Goal: Browse casually

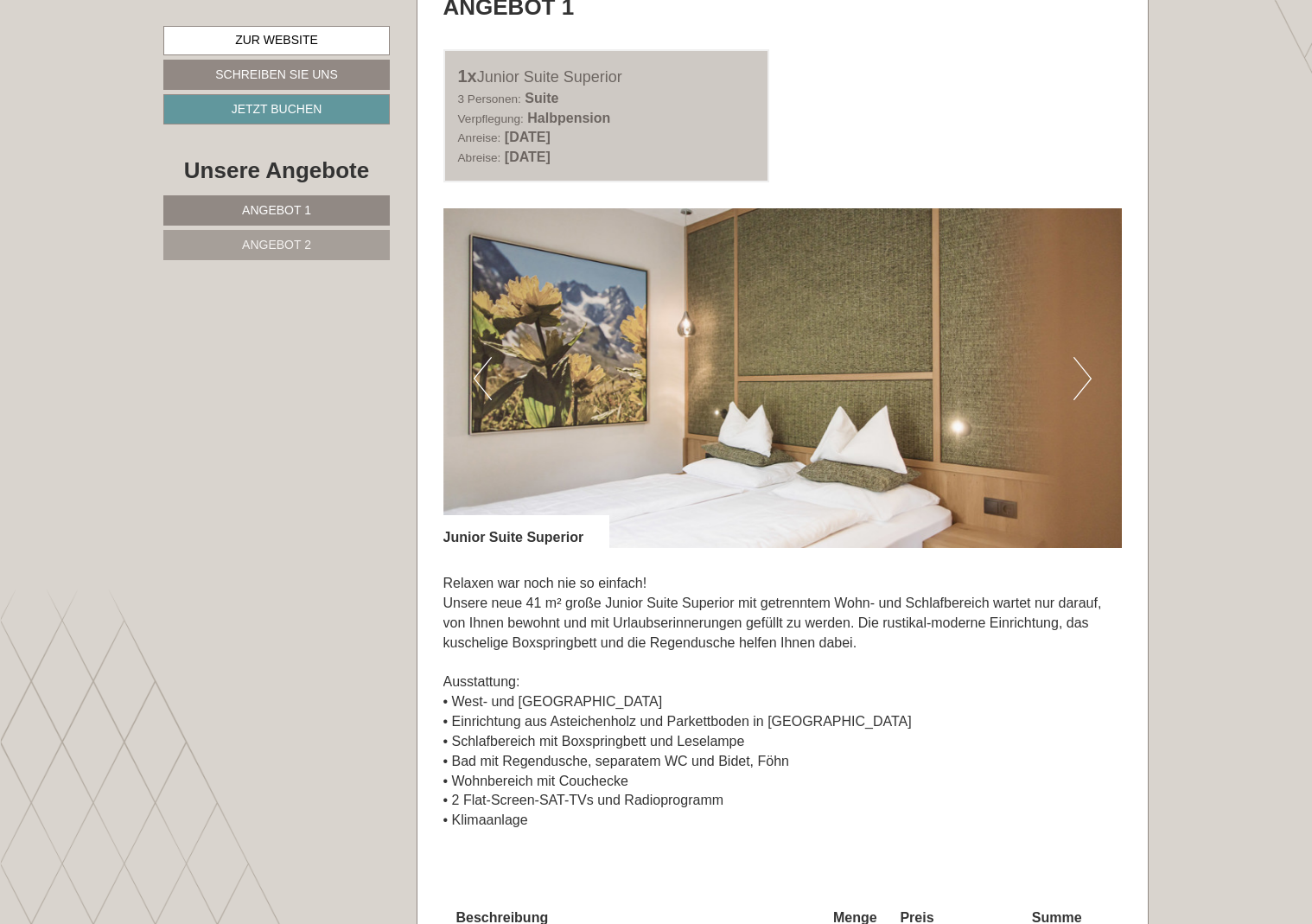
scroll to position [970, 0]
click at [1080, 372] on button "Next" at bounding box center [1082, 377] width 18 height 43
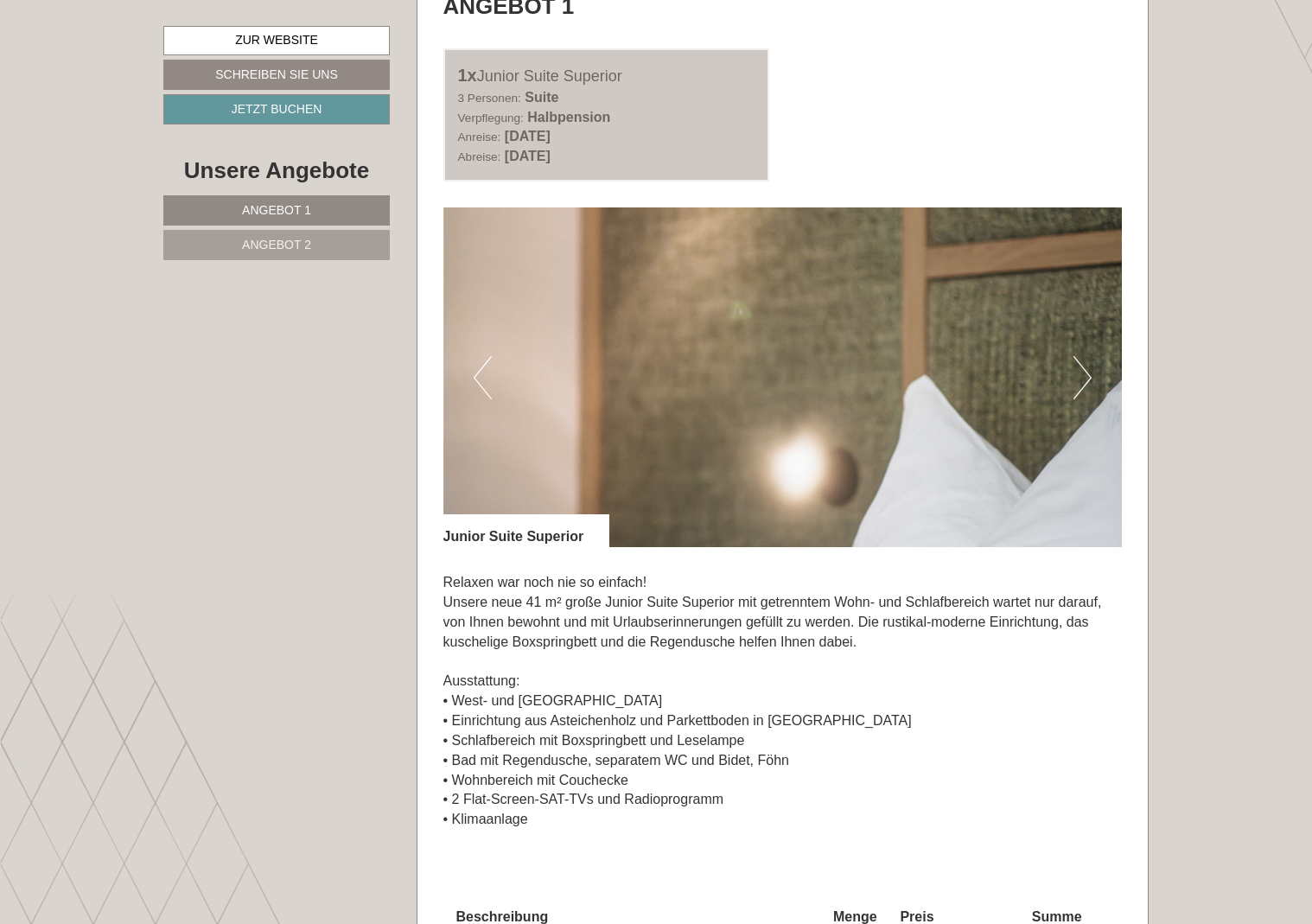
click at [1080, 373] on button "Next" at bounding box center [1082, 377] width 18 height 43
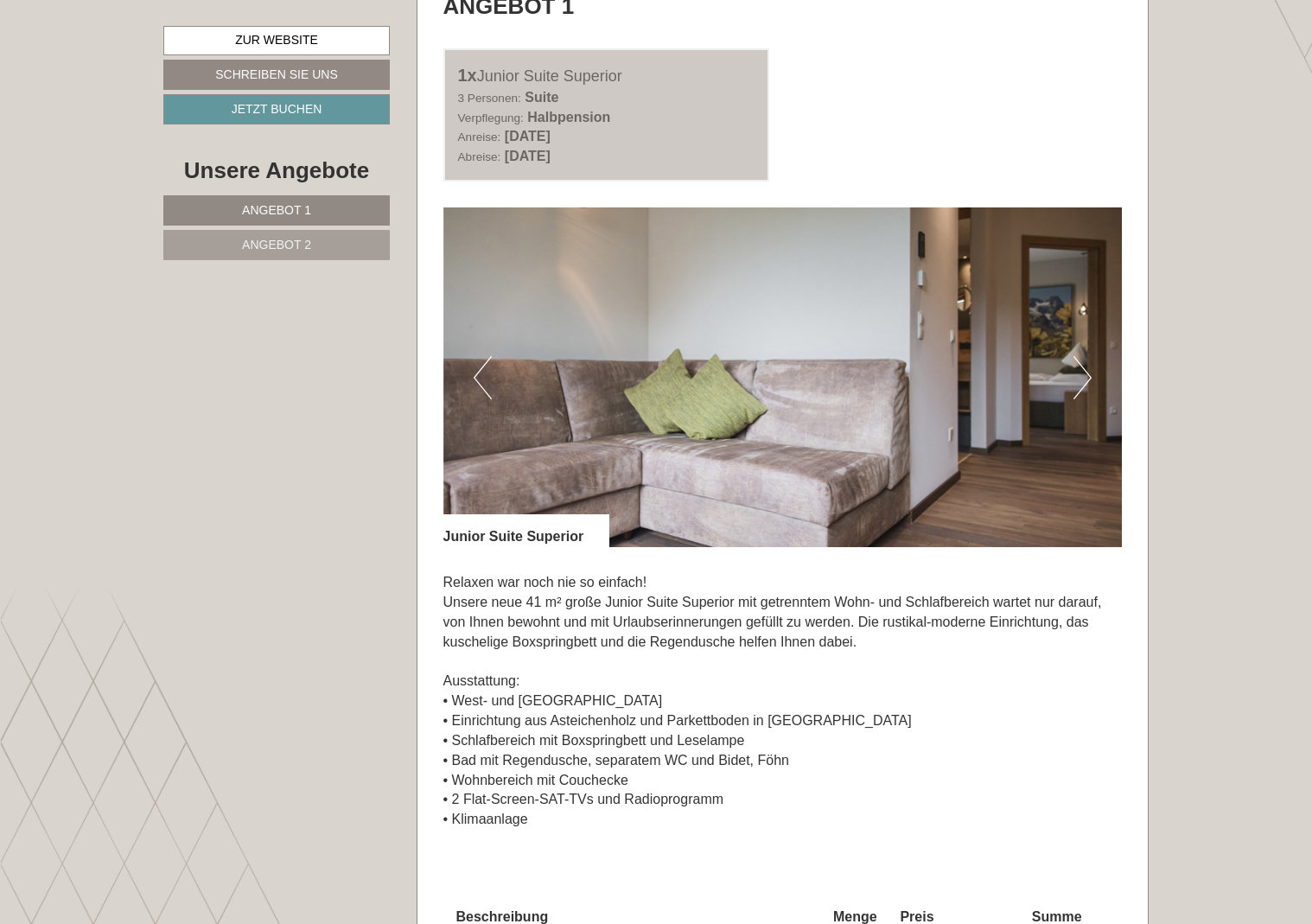
click at [1088, 373] on button "Next" at bounding box center [1082, 377] width 18 height 43
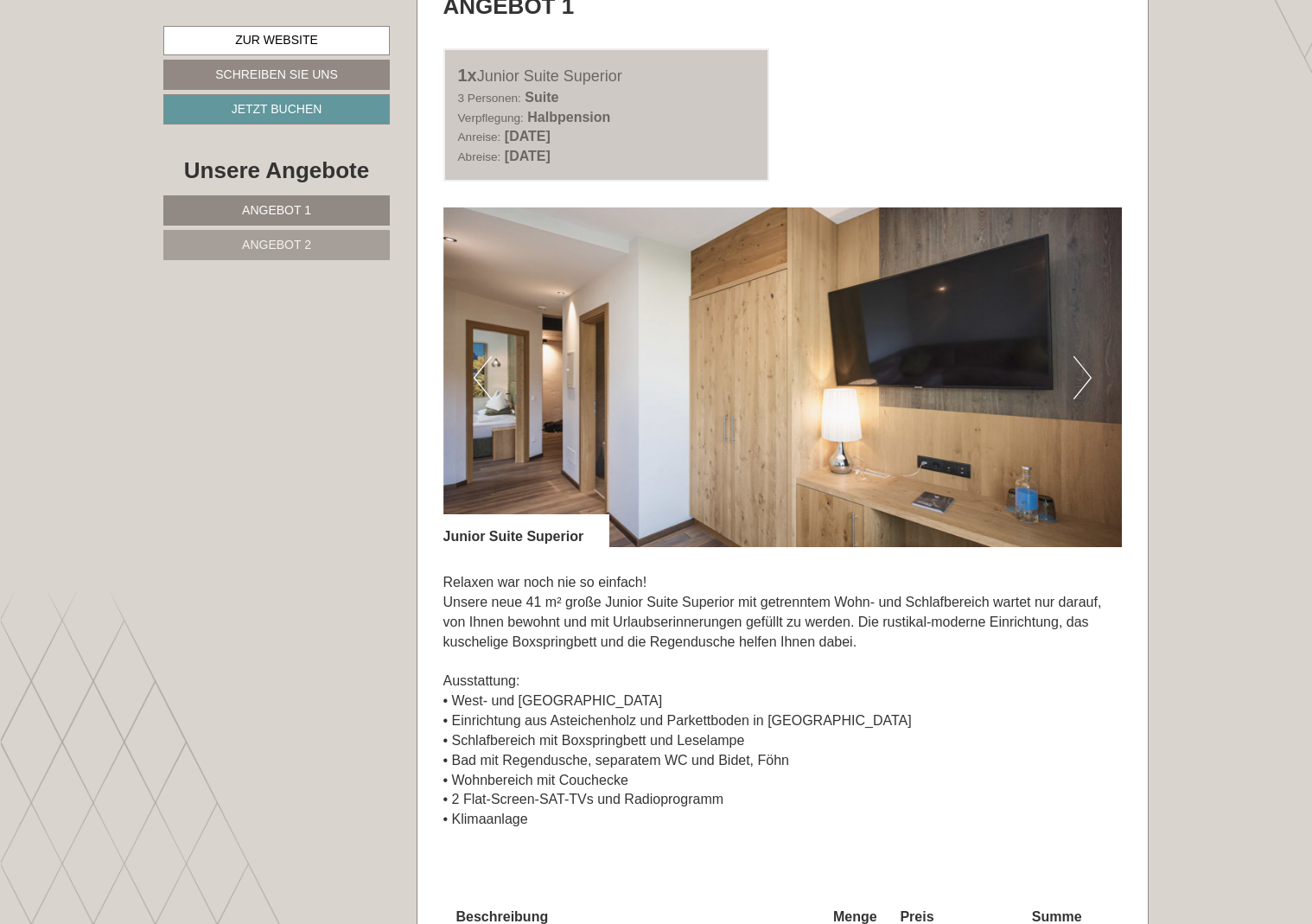
click at [1088, 373] on button "Next" at bounding box center [1082, 377] width 18 height 43
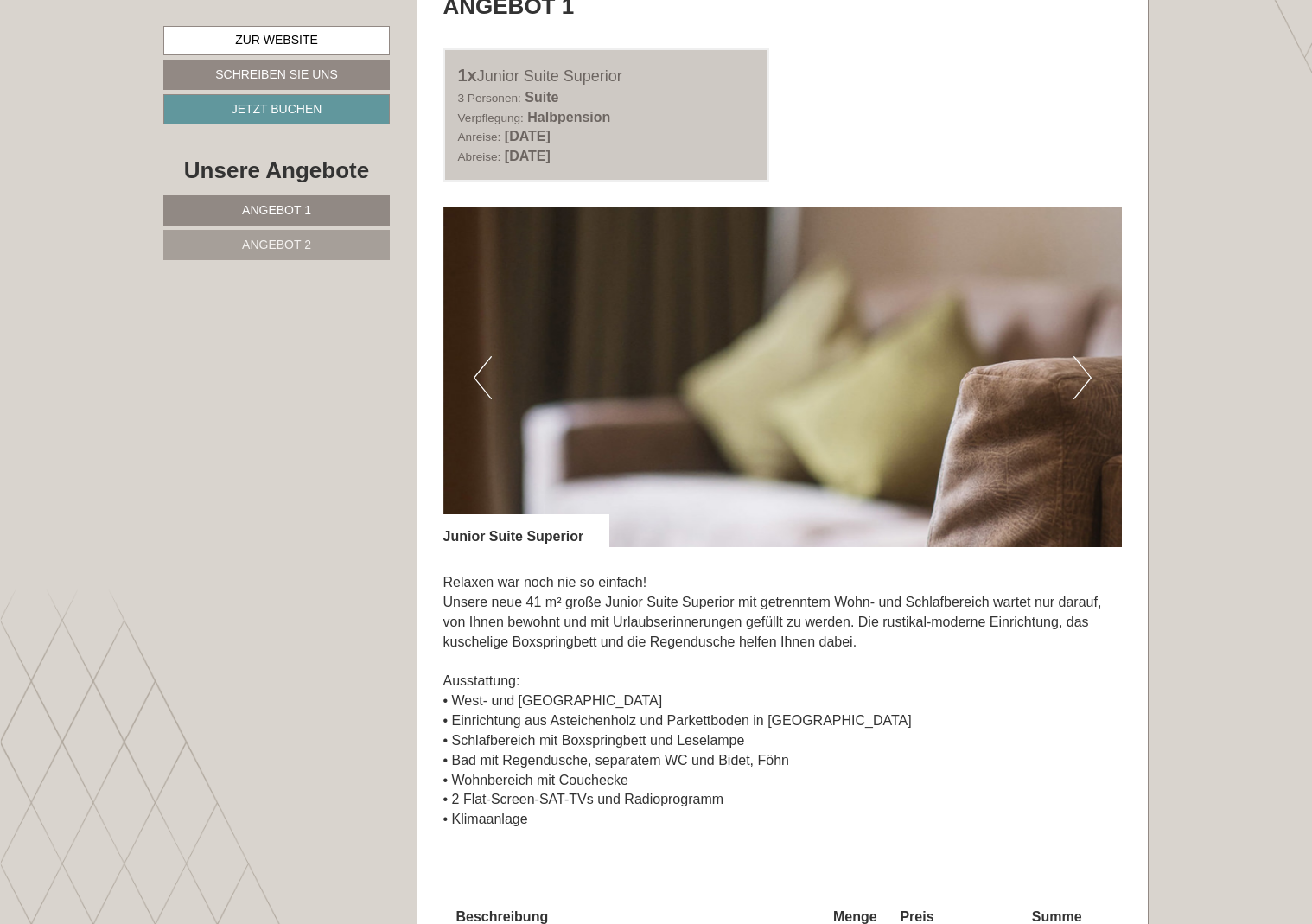
click at [1088, 373] on button "Next" at bounding box center [1082, 377] width 18 height 43
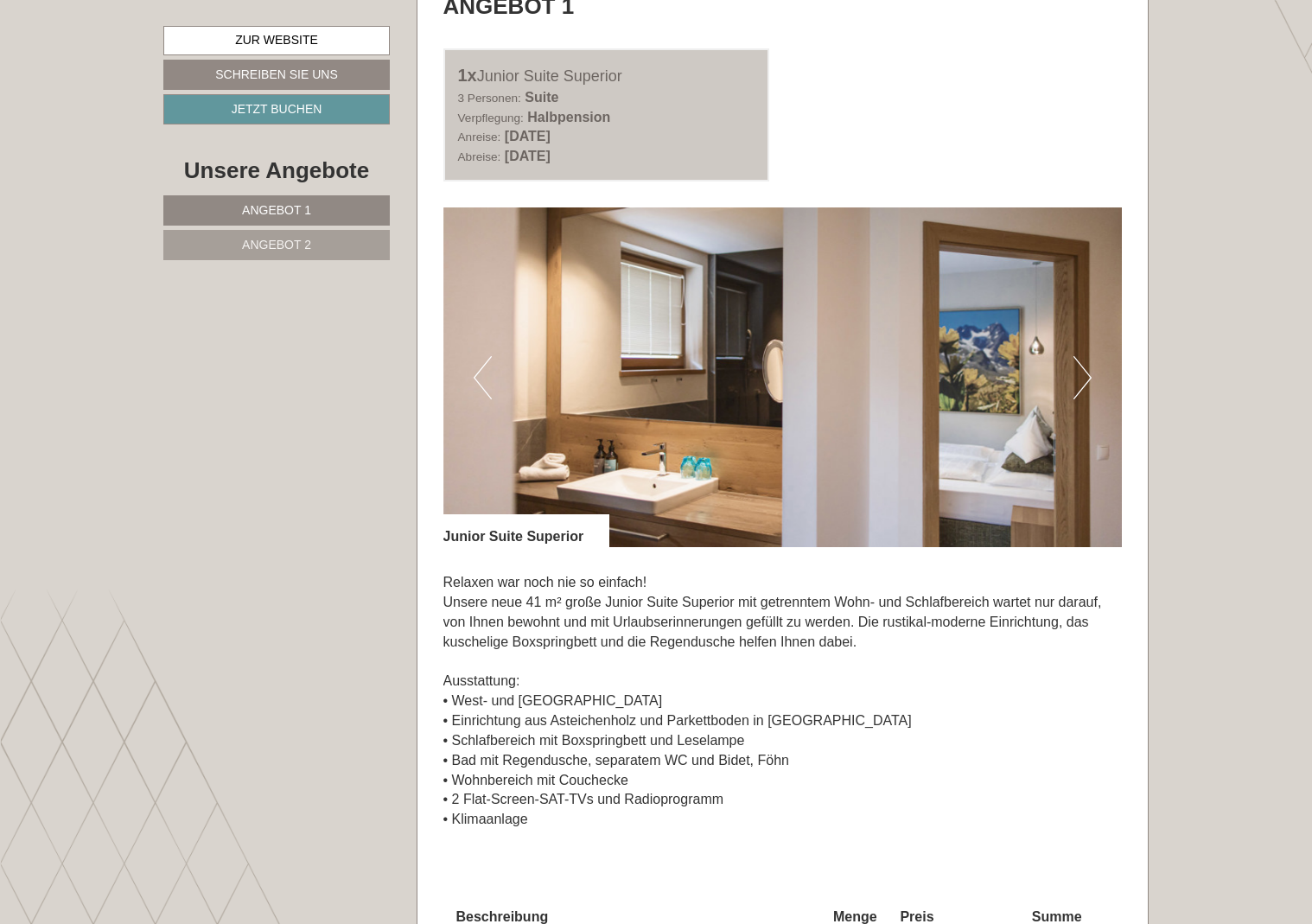
click at [1088, 373] on button "Next" at bounding box center [1082, 377] width 18 height 43
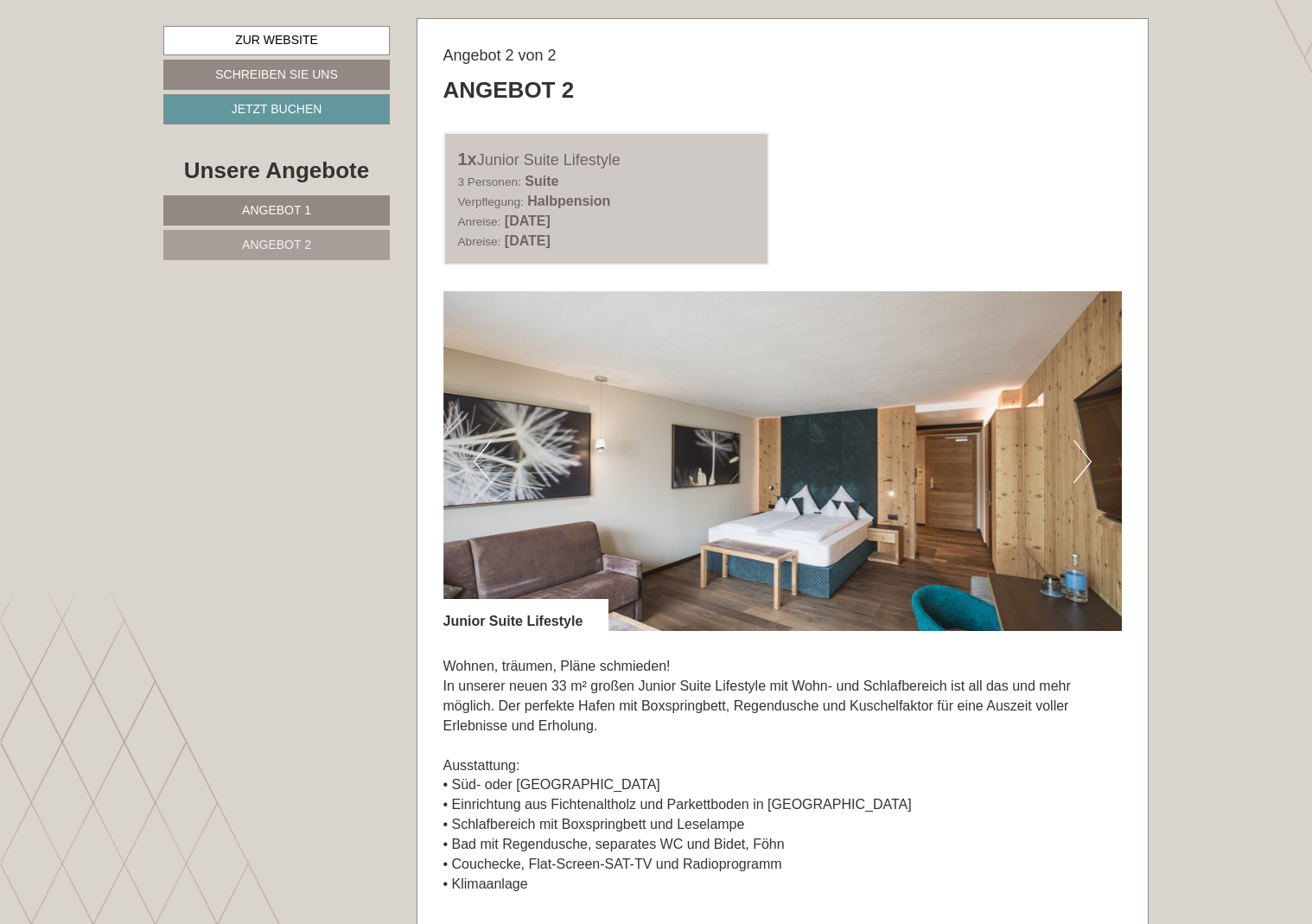
scroll to position [2253, 0]
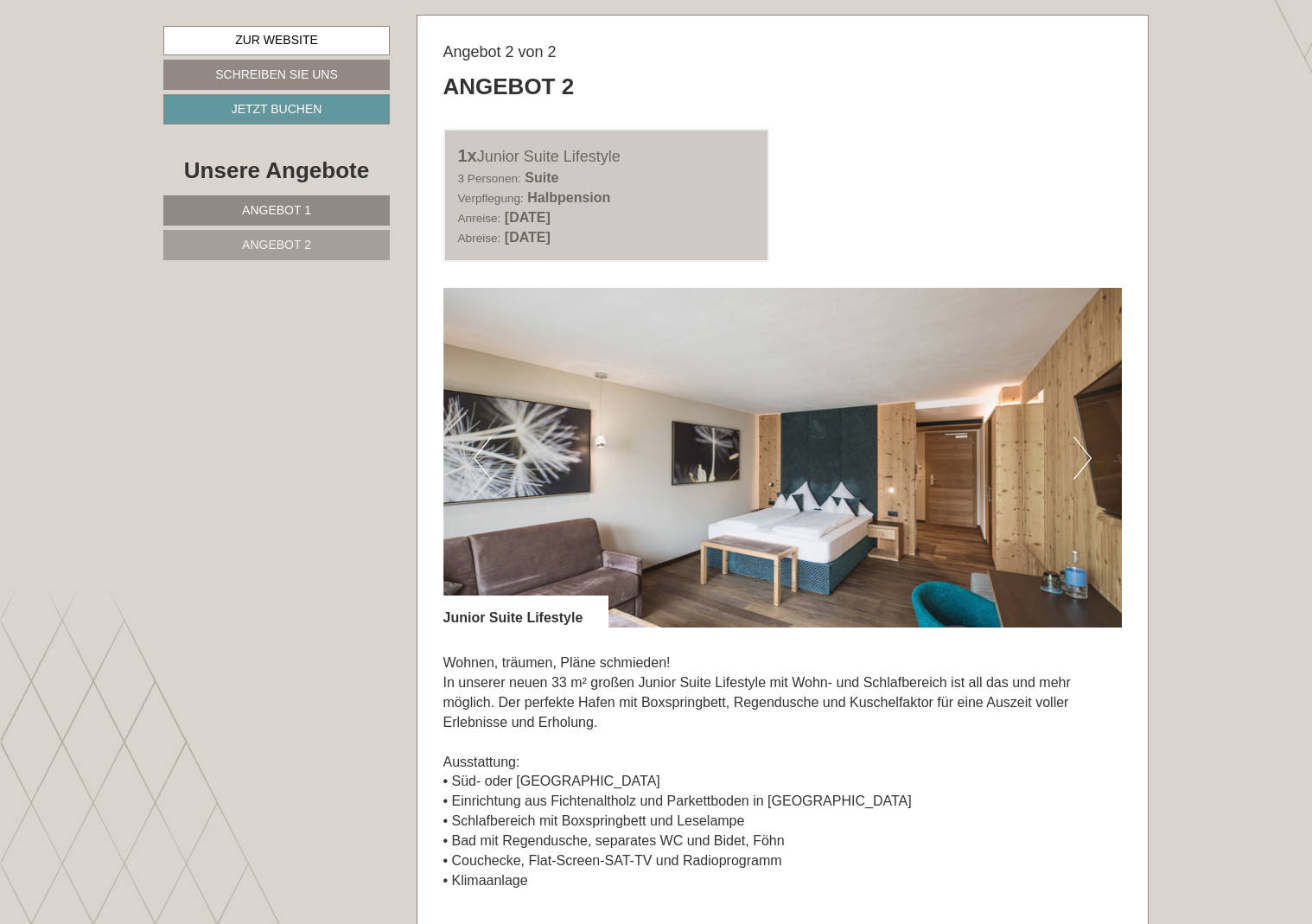
click at [1090, 436] on button "Next" at bounding box center [1082, 457] width 18 height 43
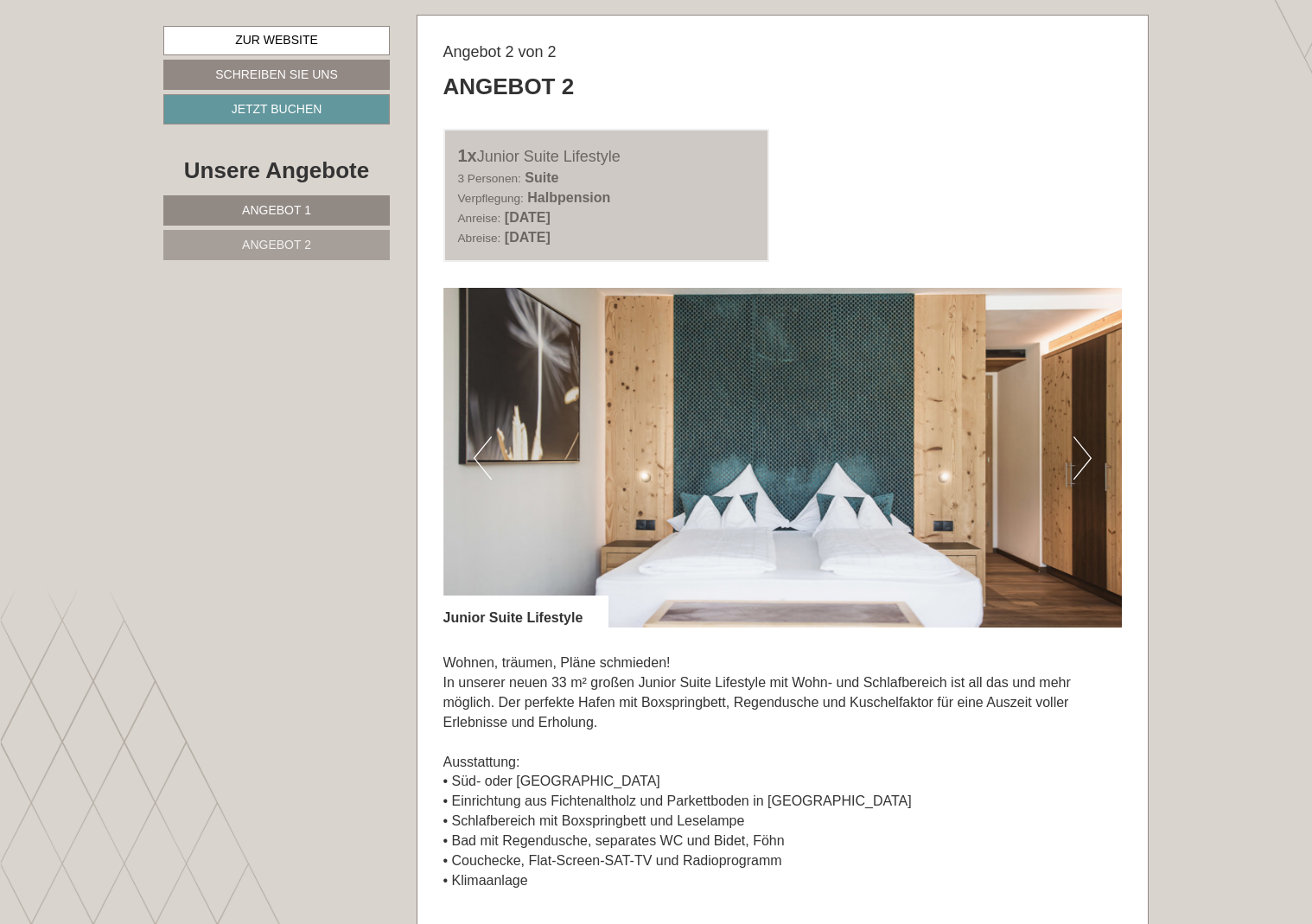
click at [1090, 436] on button "Next" at bounding box center [1082, 457] width 18 height 43
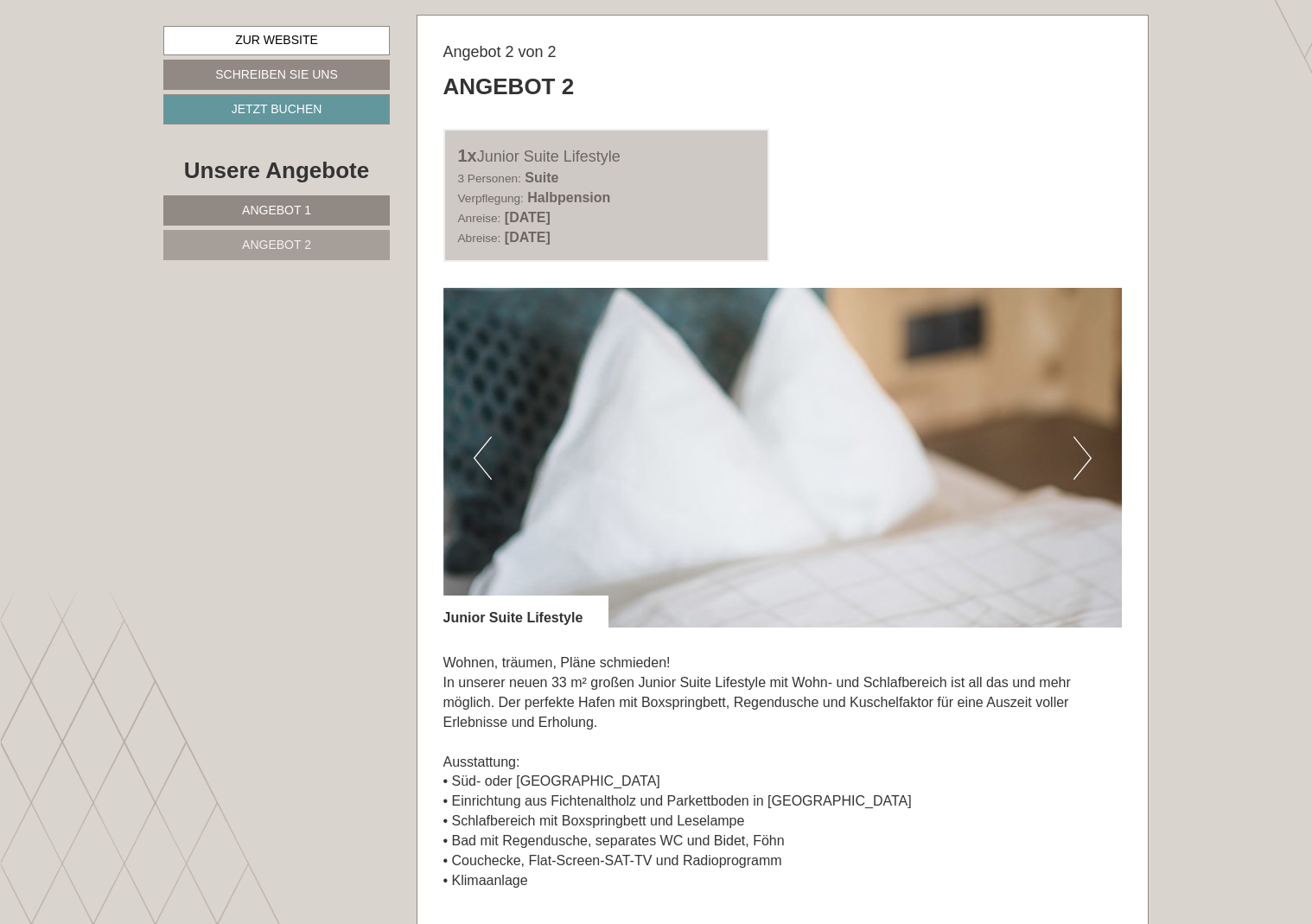
click at [1090, 436] on button "Next" at bounding box center [1082, 457] width 18 height 43
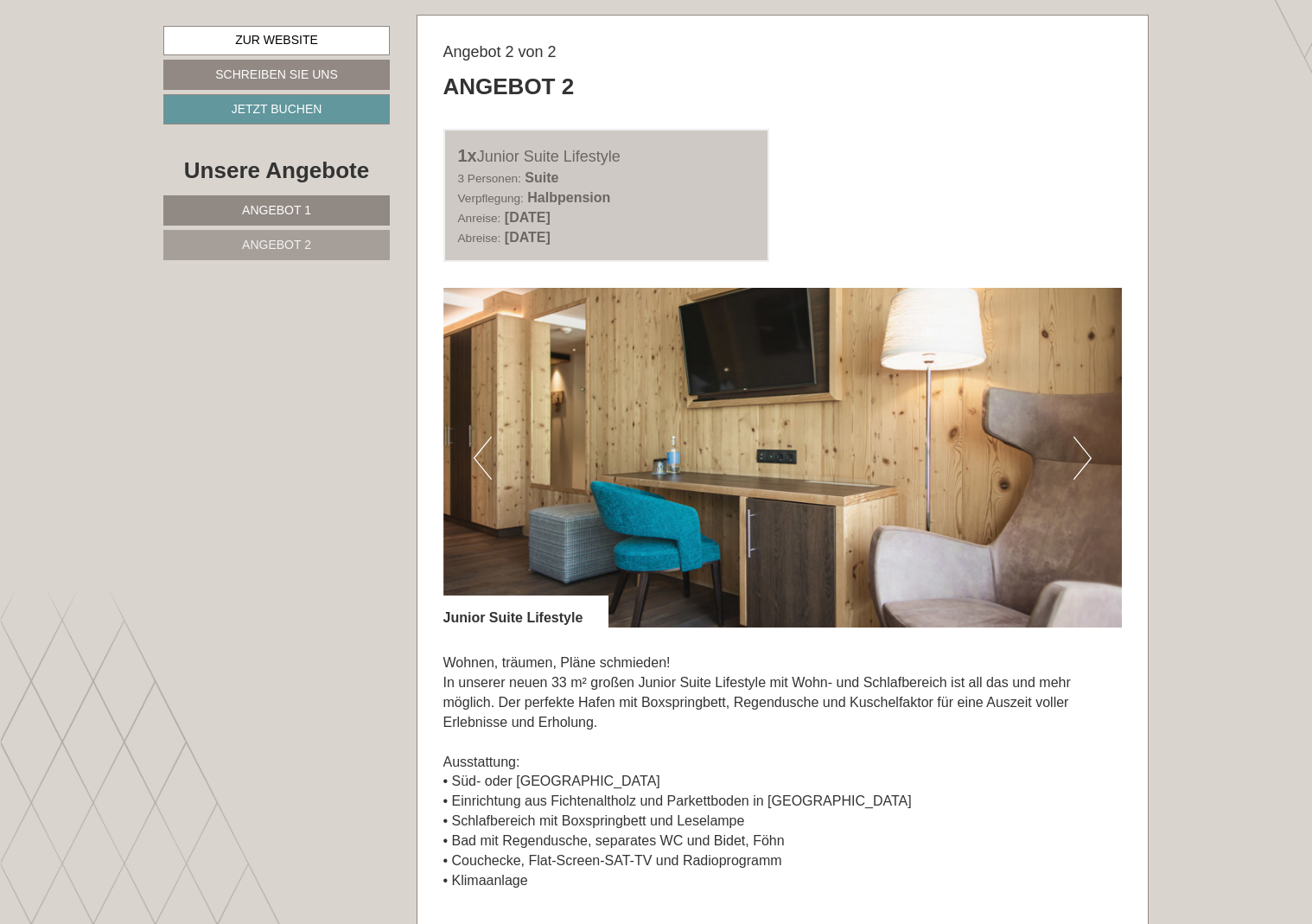
click at [1089, 436] on button "Next" at bounding box center [1082, 457] width 18 height 43
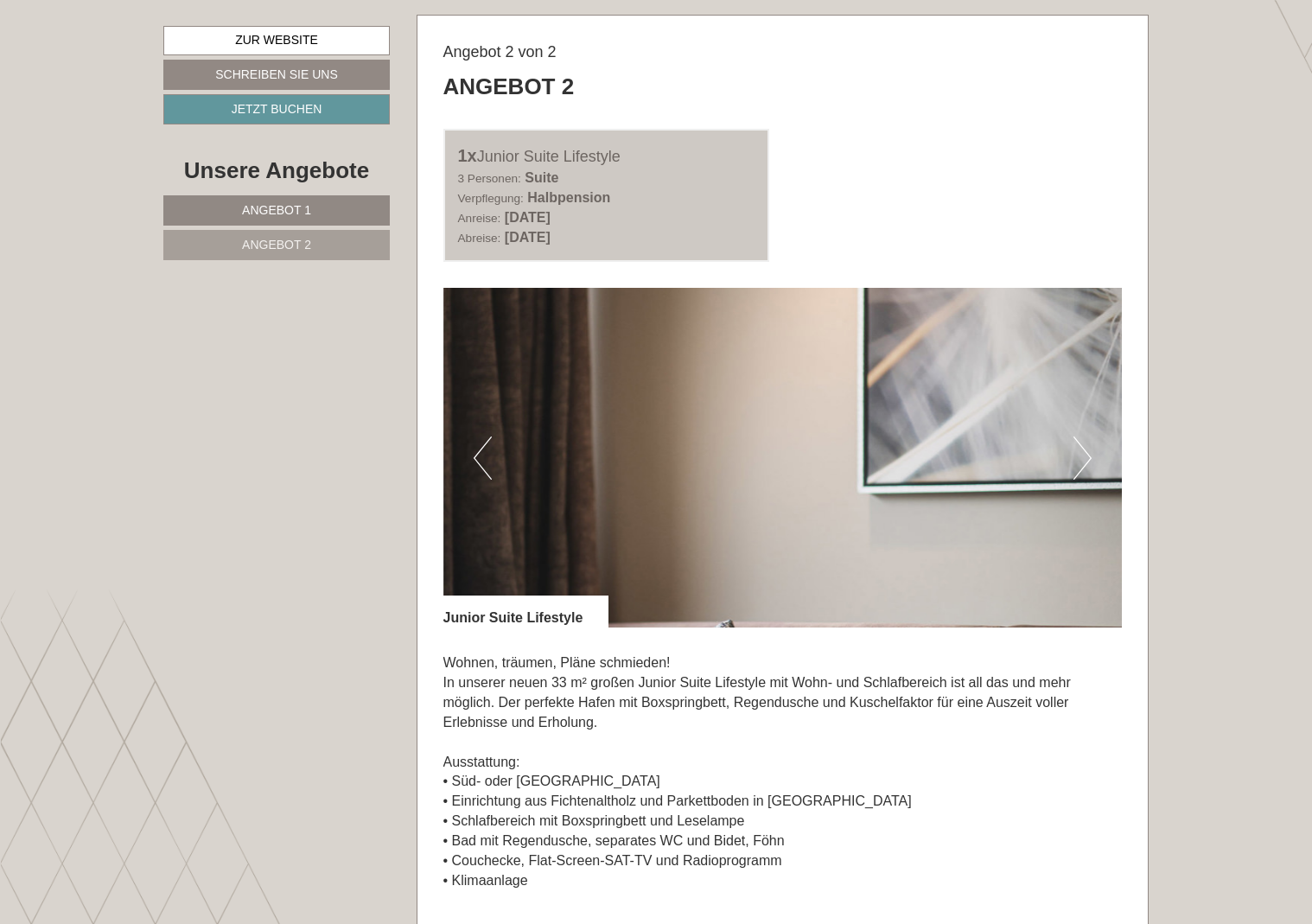
click at [1089, 436] on button "Next" at bounding box center [1082, 457] width 18 height 43
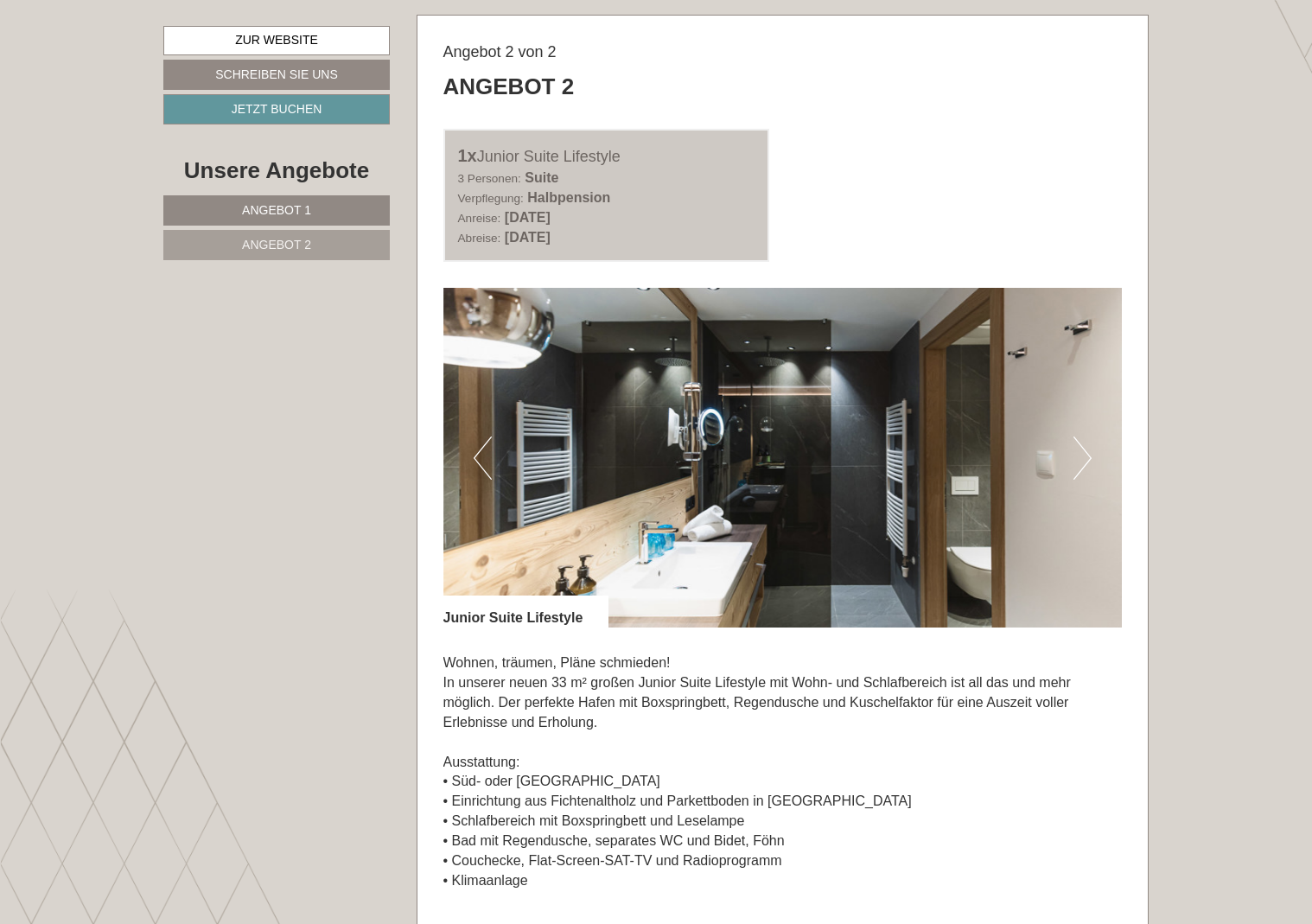
click at [1089, 436] on button "Next" at bounding box center [1082, 457] width 18 height 43
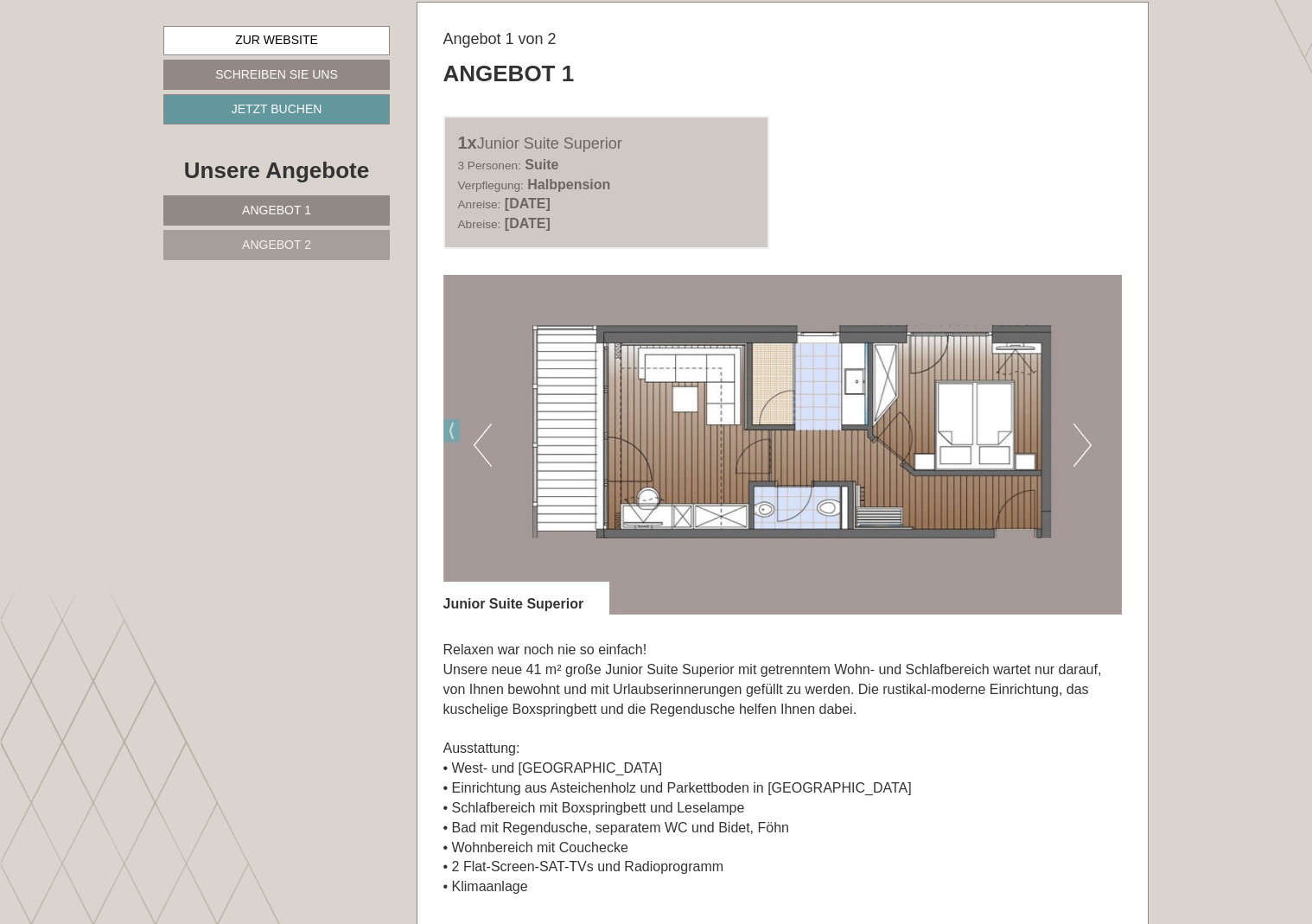
scroll to position [1070, 0]
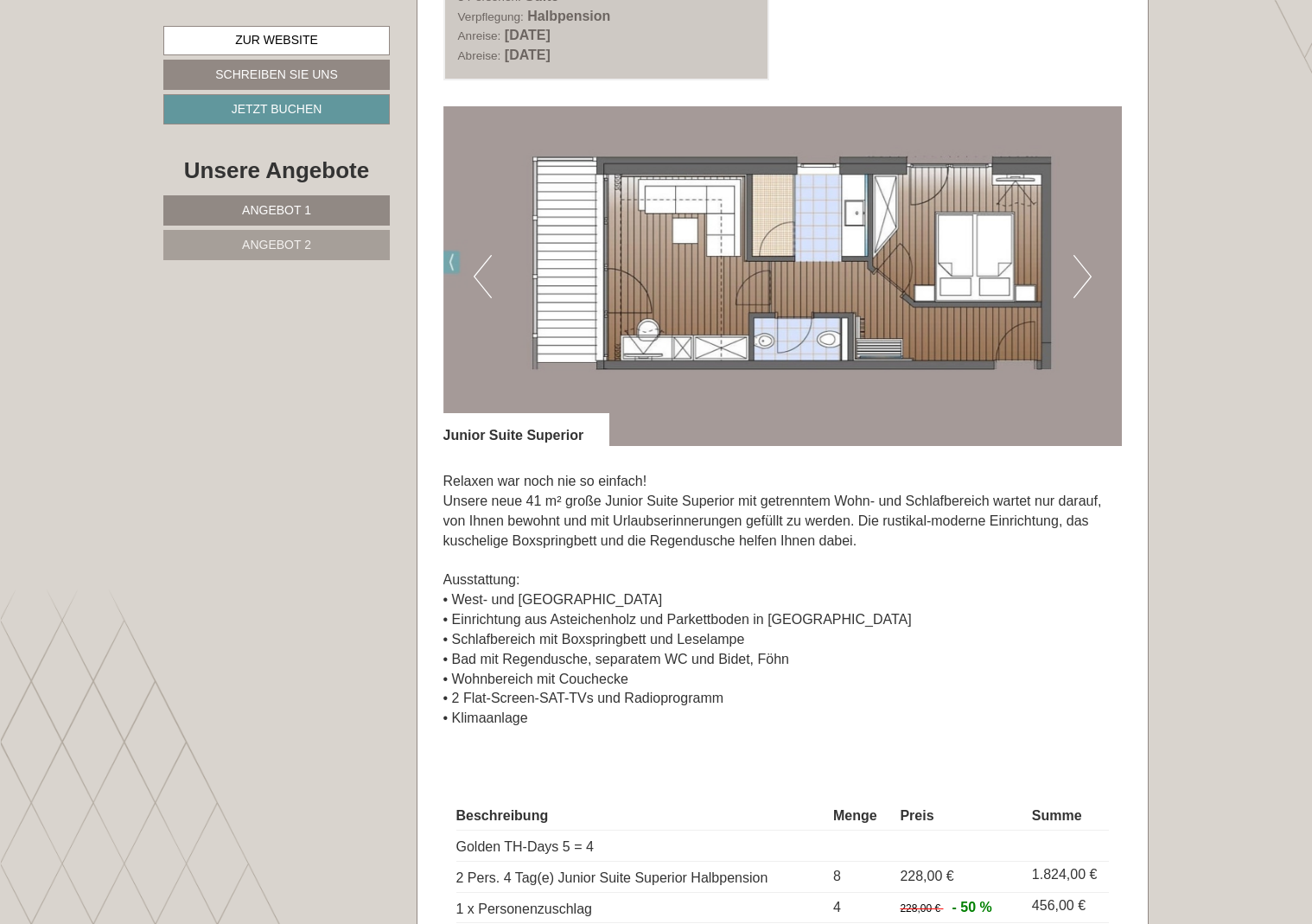
click at [1088, 272] on button "Next" at bounding box center [1082, 275] width 18 height 43
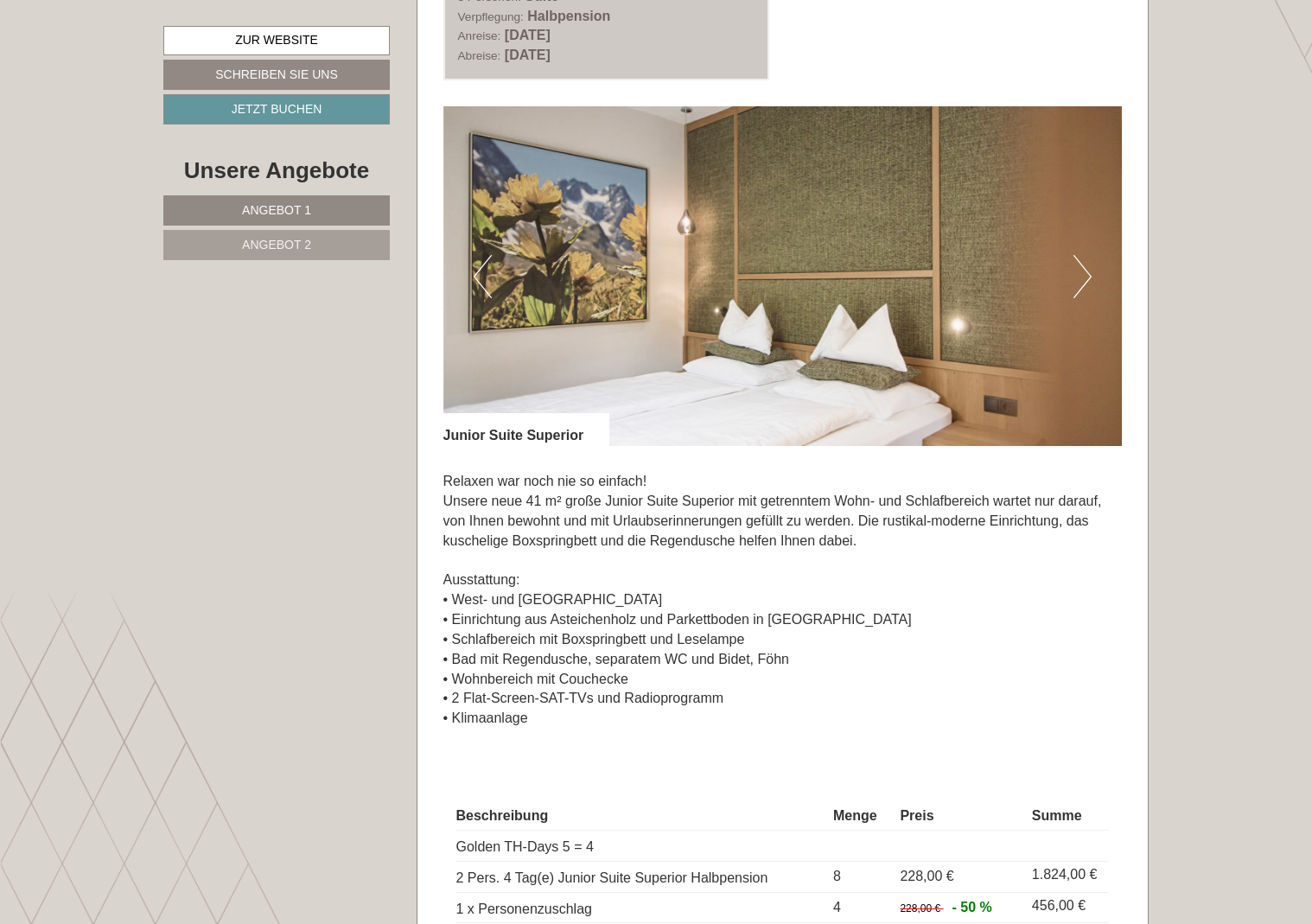
click at [1088, 272] on button "Next" at bounding box center [1082, 275] width 18 height 43
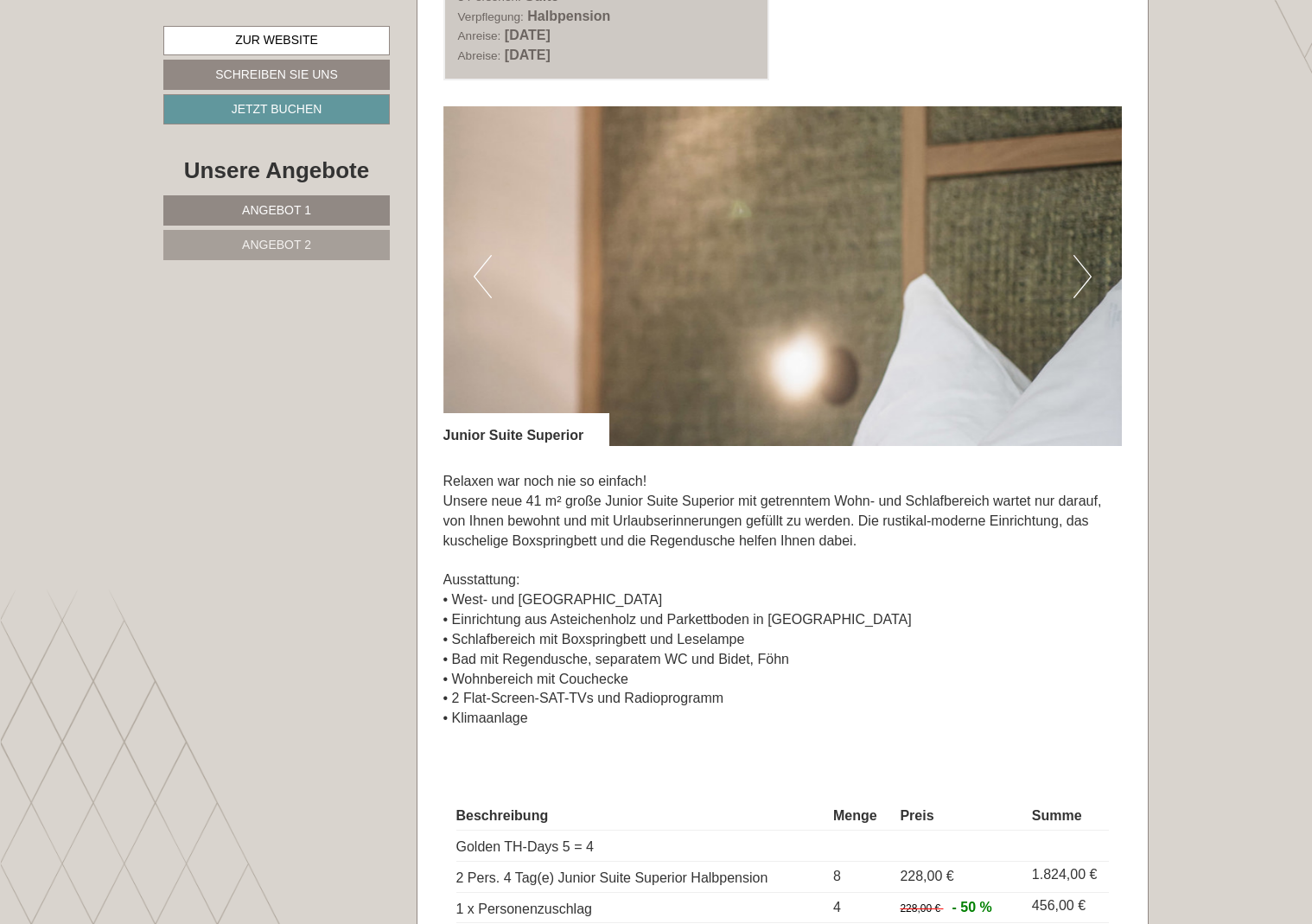
click at [1088, 272] on button "Next" at bounding box center [1082, 275] width 18 height 43
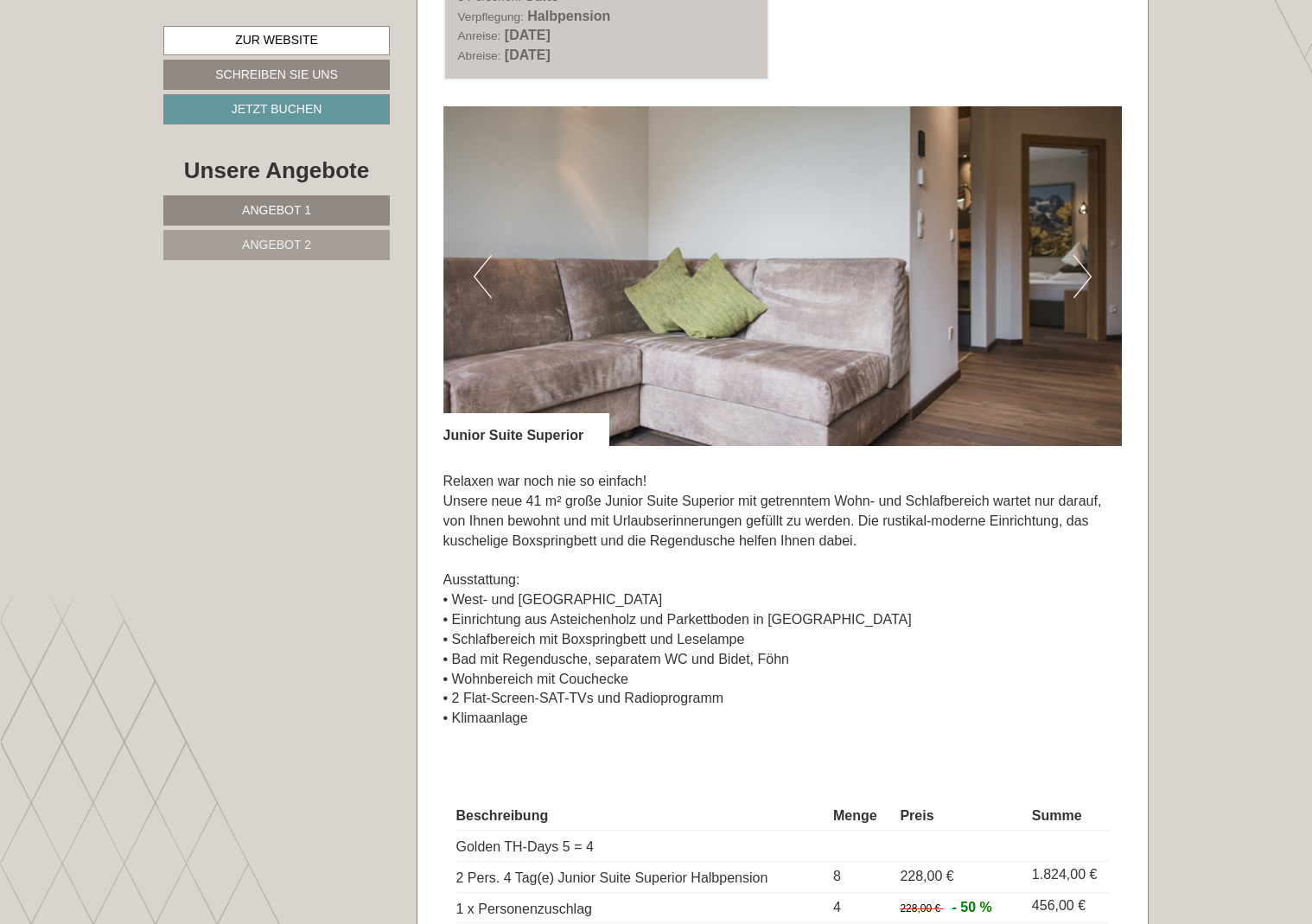
click at [1088, 272] on button "Next" at bounding box center [1082, 275] width 18 height 43
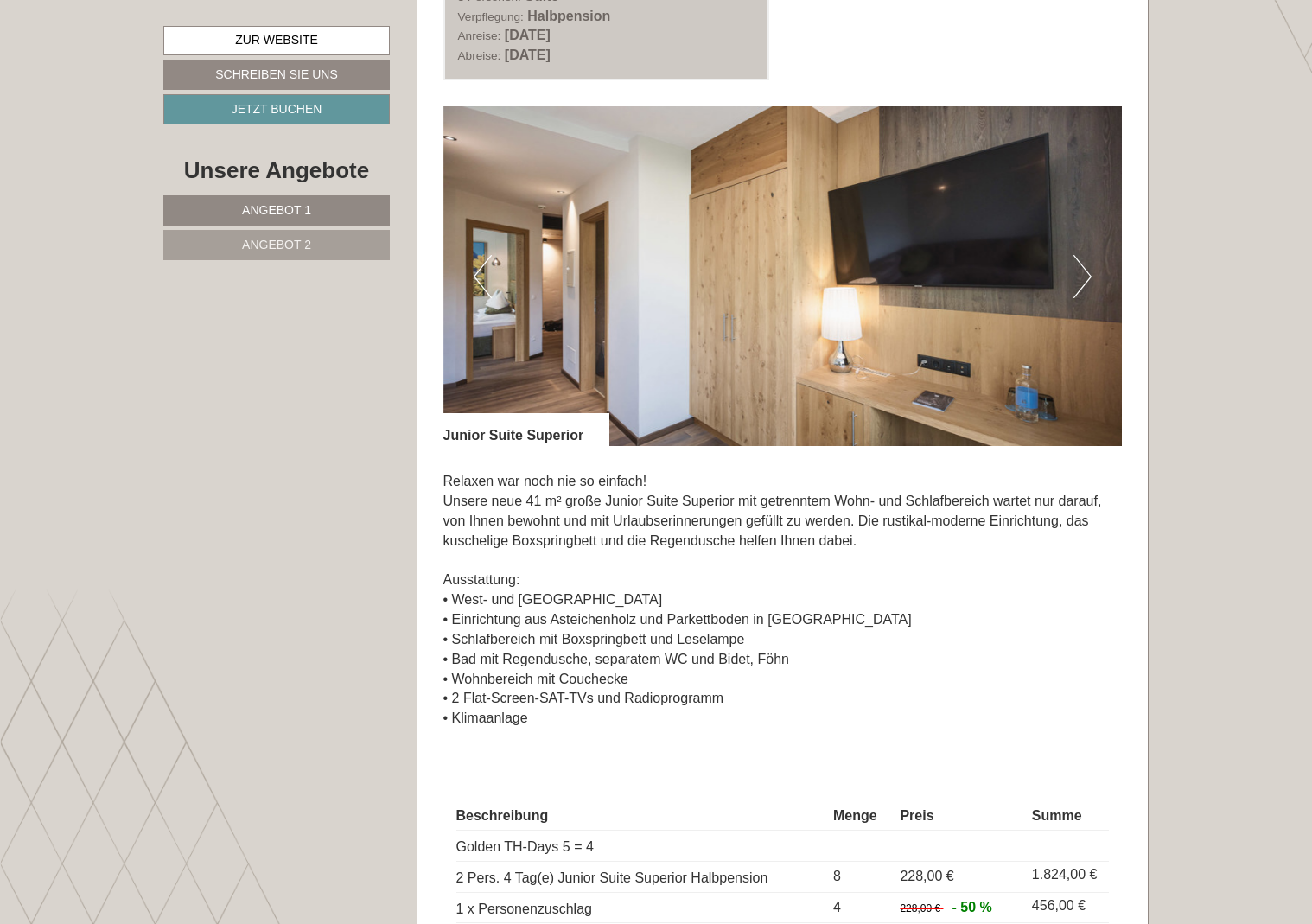
click at [1088, 272] on button "Next" at bounding box center [1082, 275] width 18 height 43
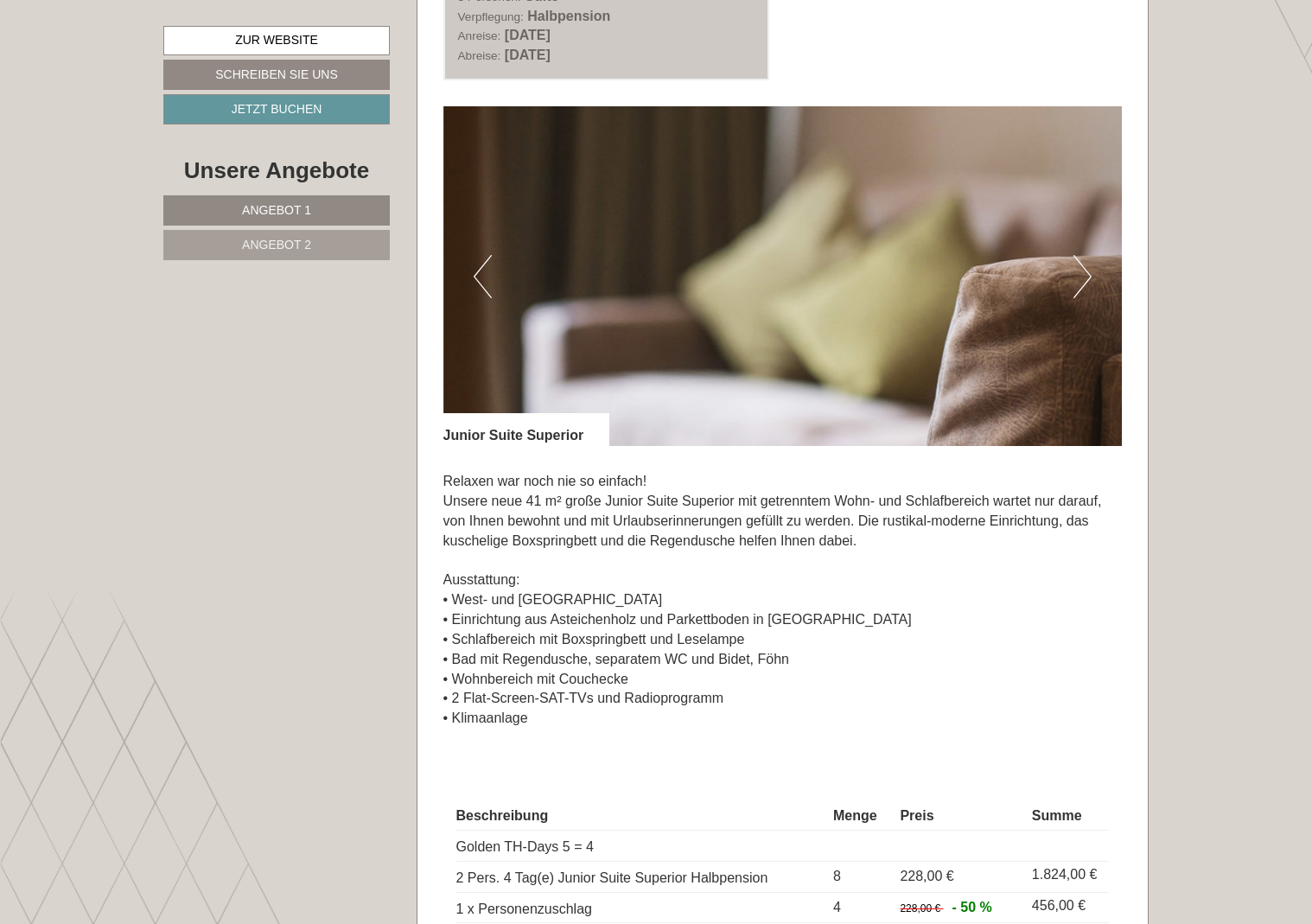
click at [1088, 272] on button "Next" at bounding box center [1082, 275] width 18 height 43
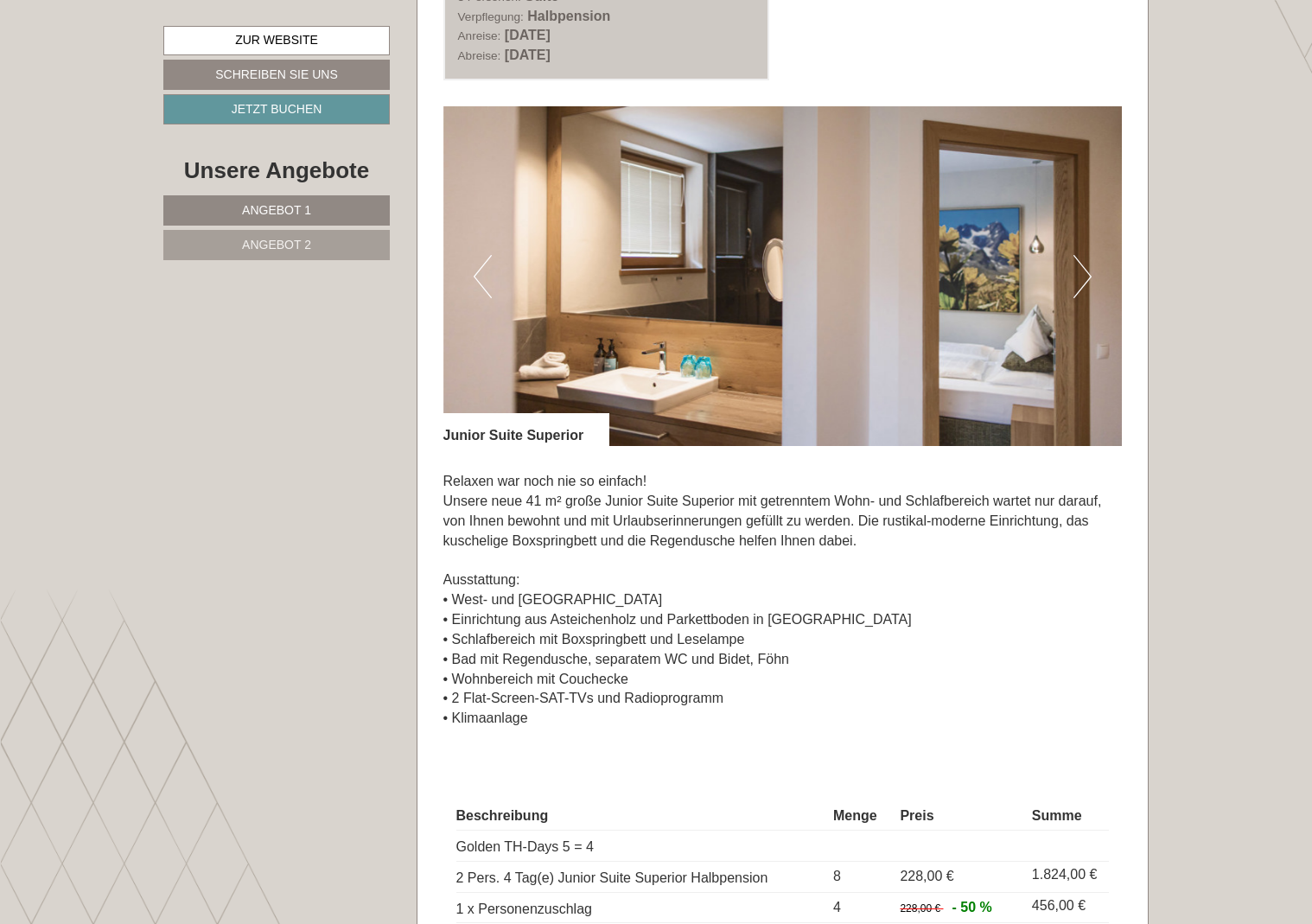
click at [1088, 272] on button "Next" at bounding box center [1082, 275] width 18 height 43
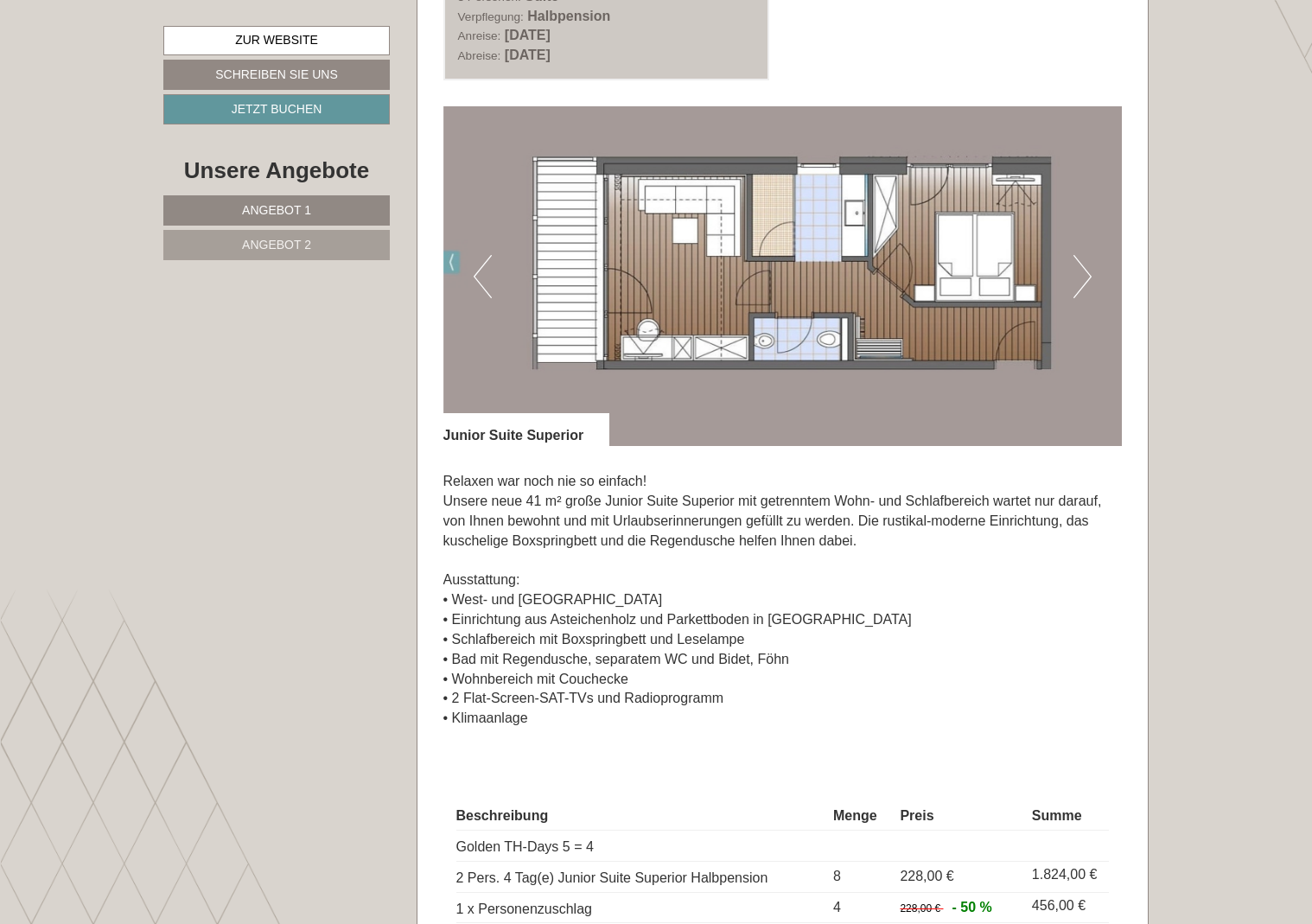
click at [1088, 272] on button "Next" at bounding box center [1082, 275] width 18 height 43
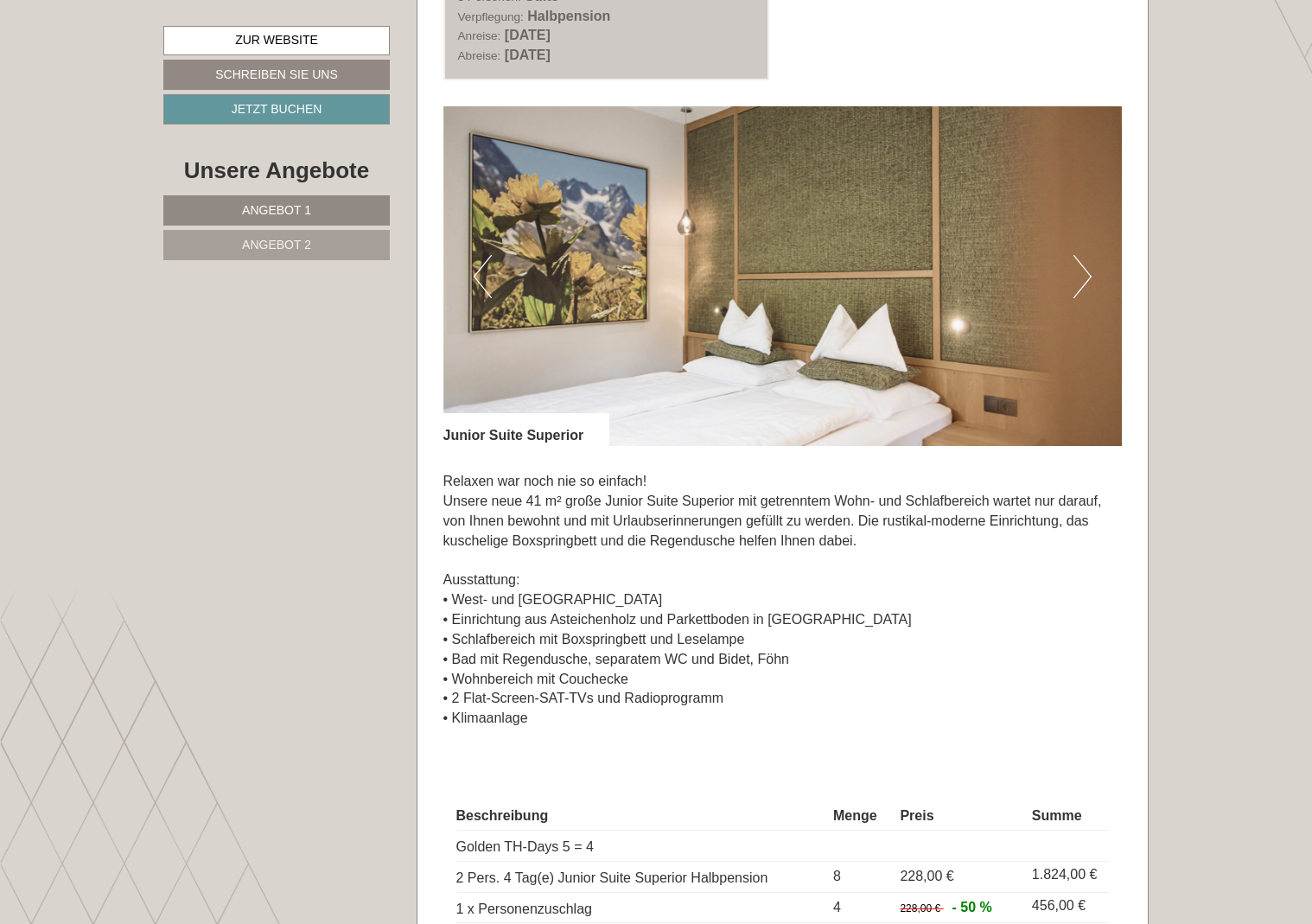
click at [1088, 272] on button "Next" at bounding box center [1082, 275] width 18 height 43
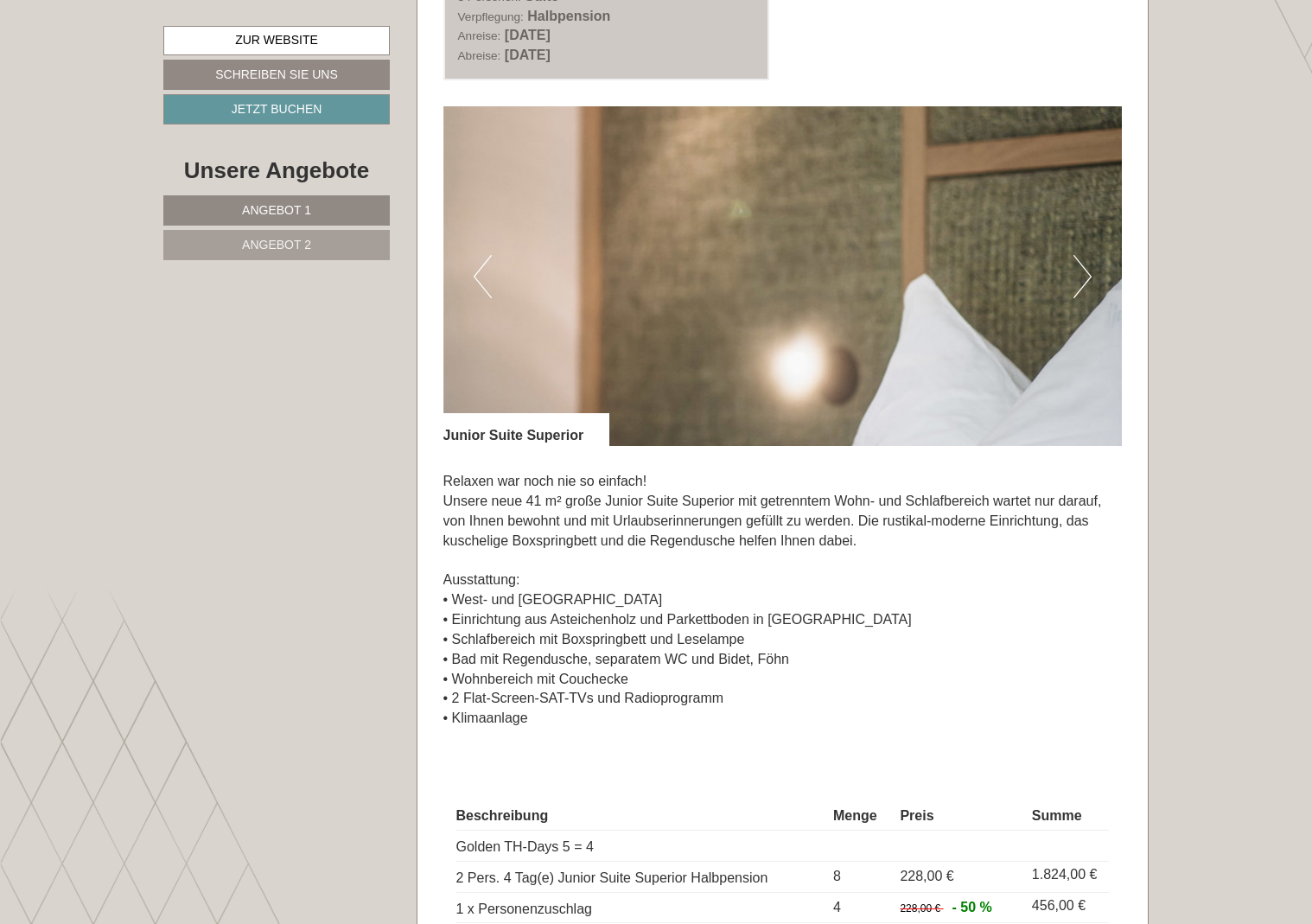
click at [1088, 272] on button "Next" at bounding box center [1082, 275] width 18 height 43
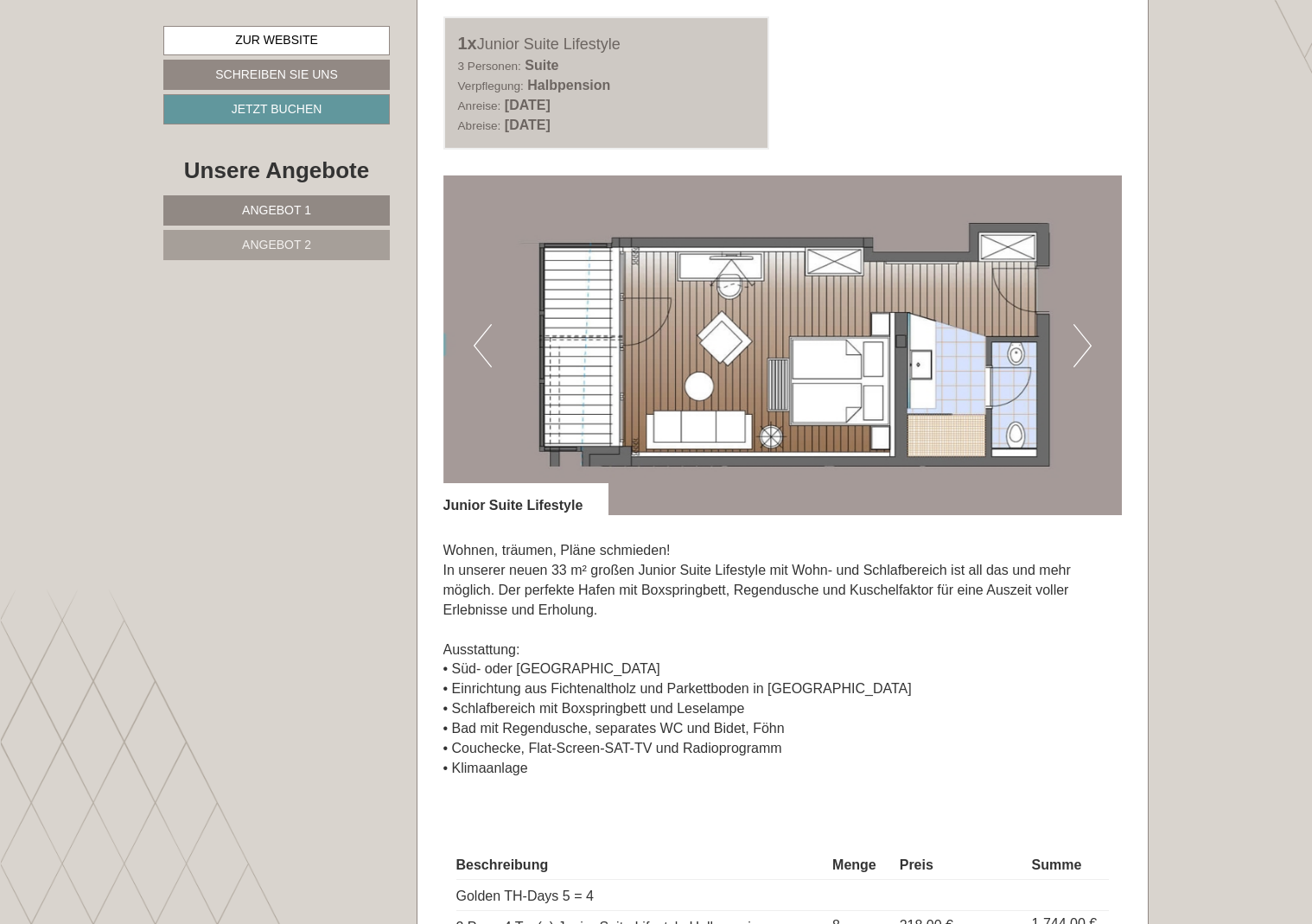
scroll to position [2359, 0]
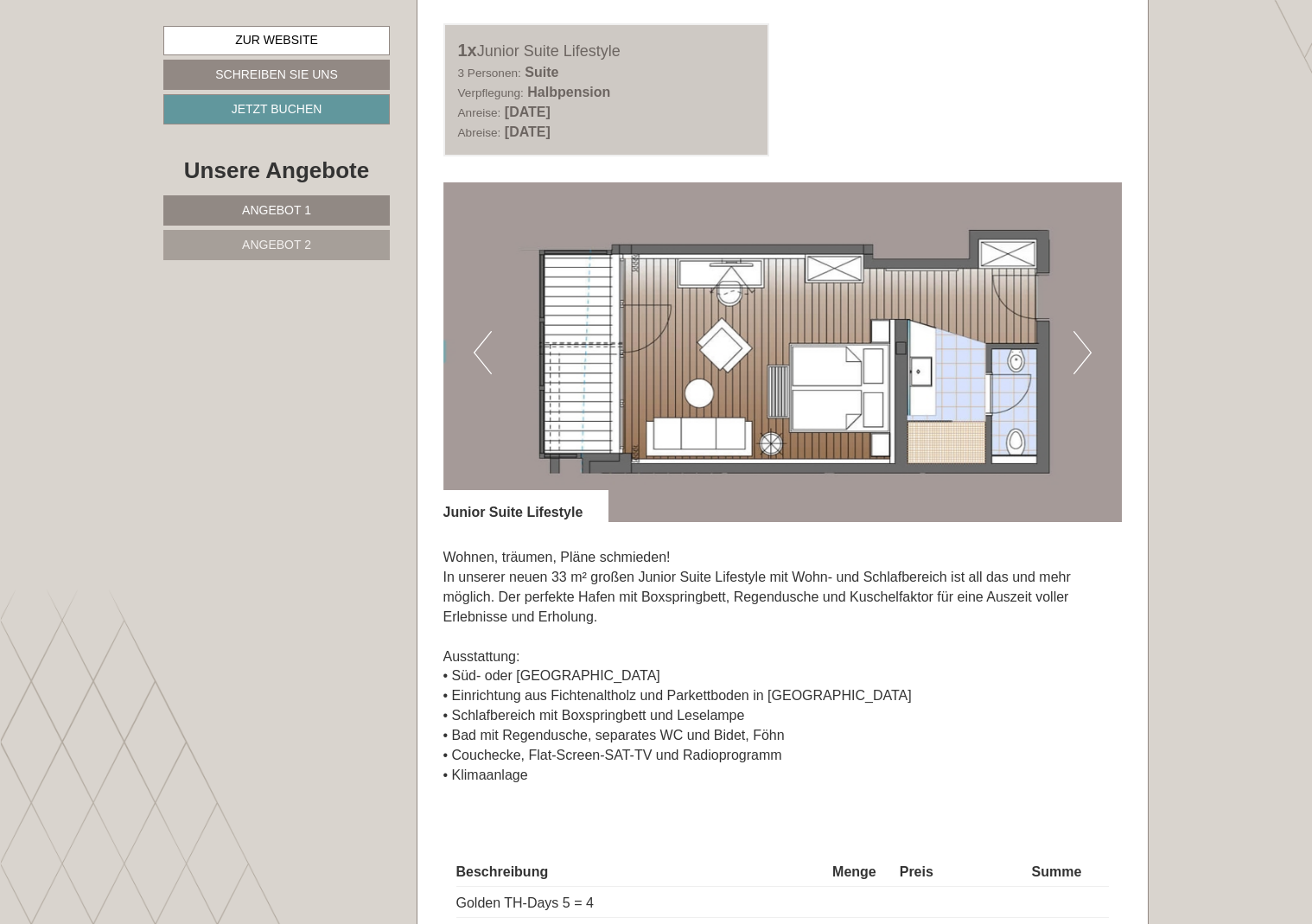
click at [1084, 330] on button "Next" at bounding box center [1082, 351] width 18 height 43
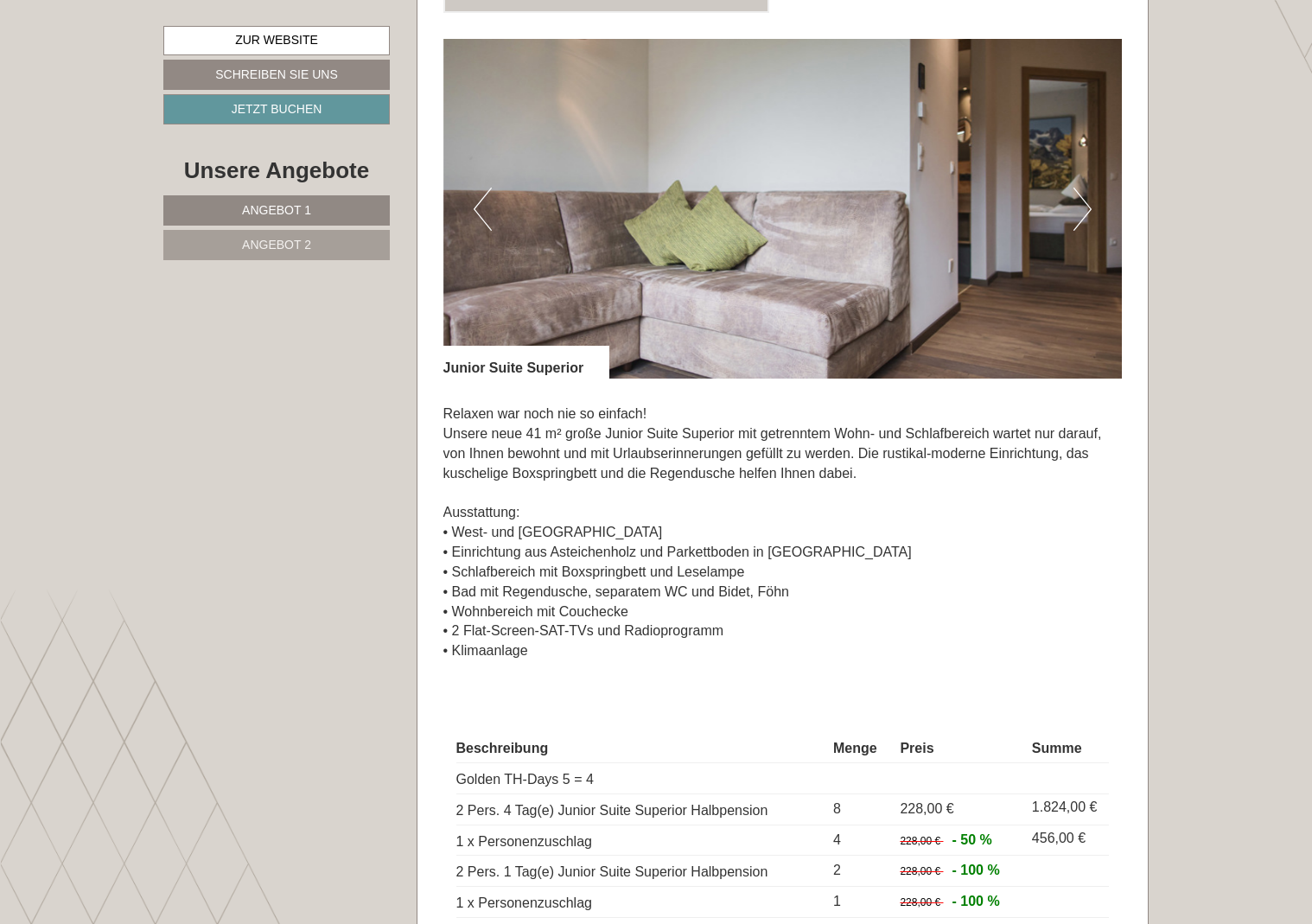
scroll to position [1136, 0]
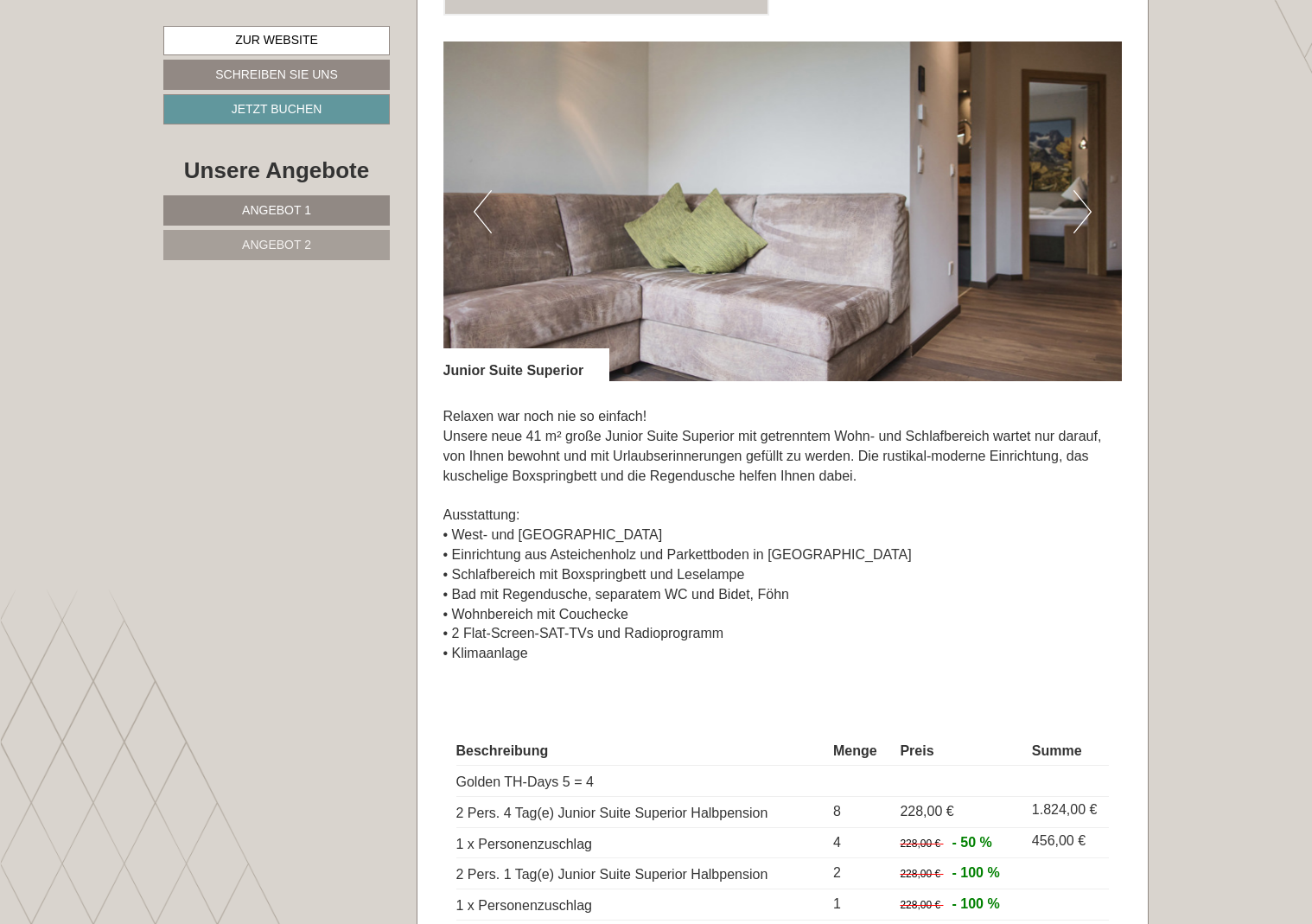
click at [1083, 208] on button "Next" at bounding box center [1082, 211] width 18 height 43
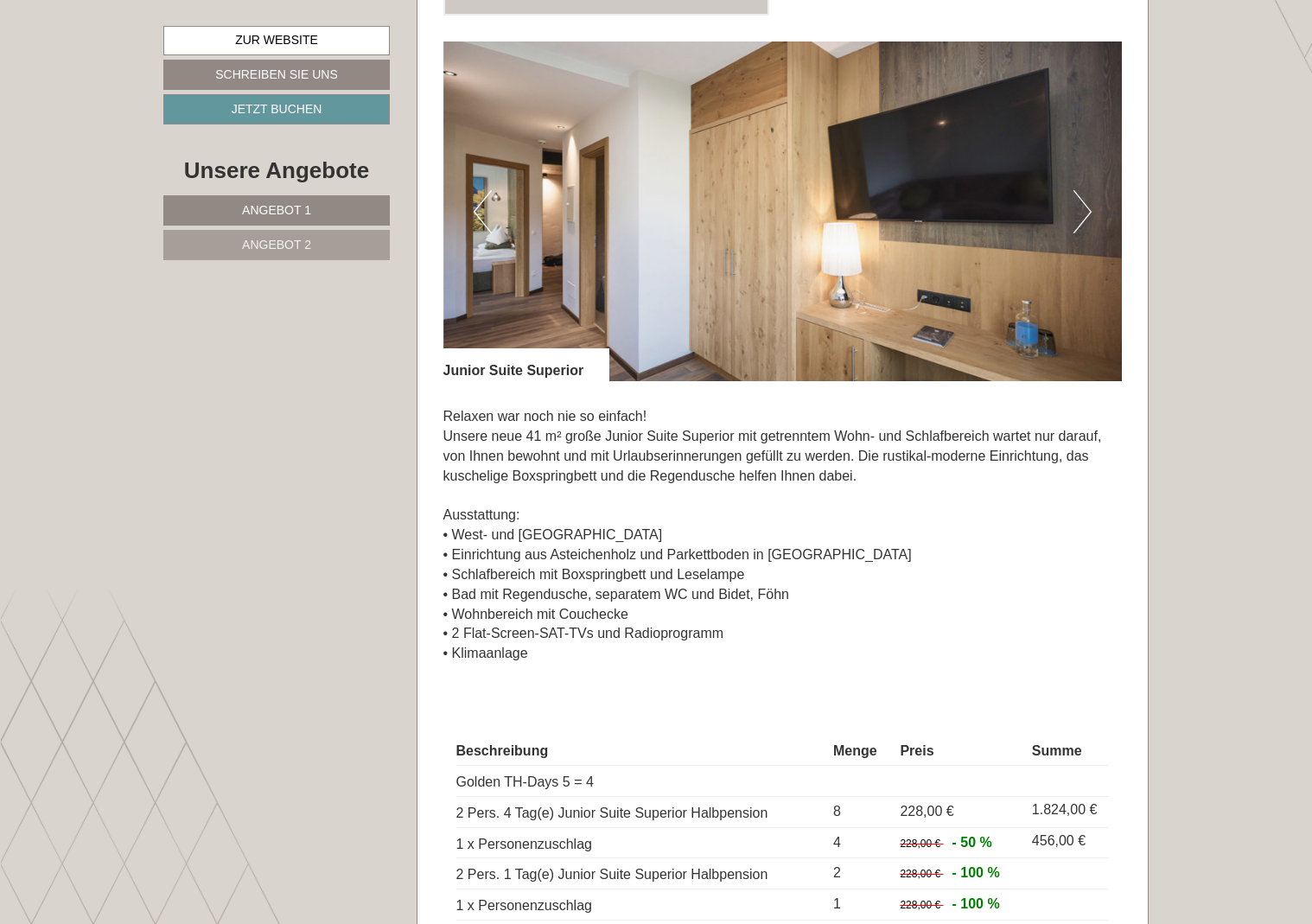
click at [1083, 208] on button "Next" at bounding box center [1082, 211] width 18 height 43
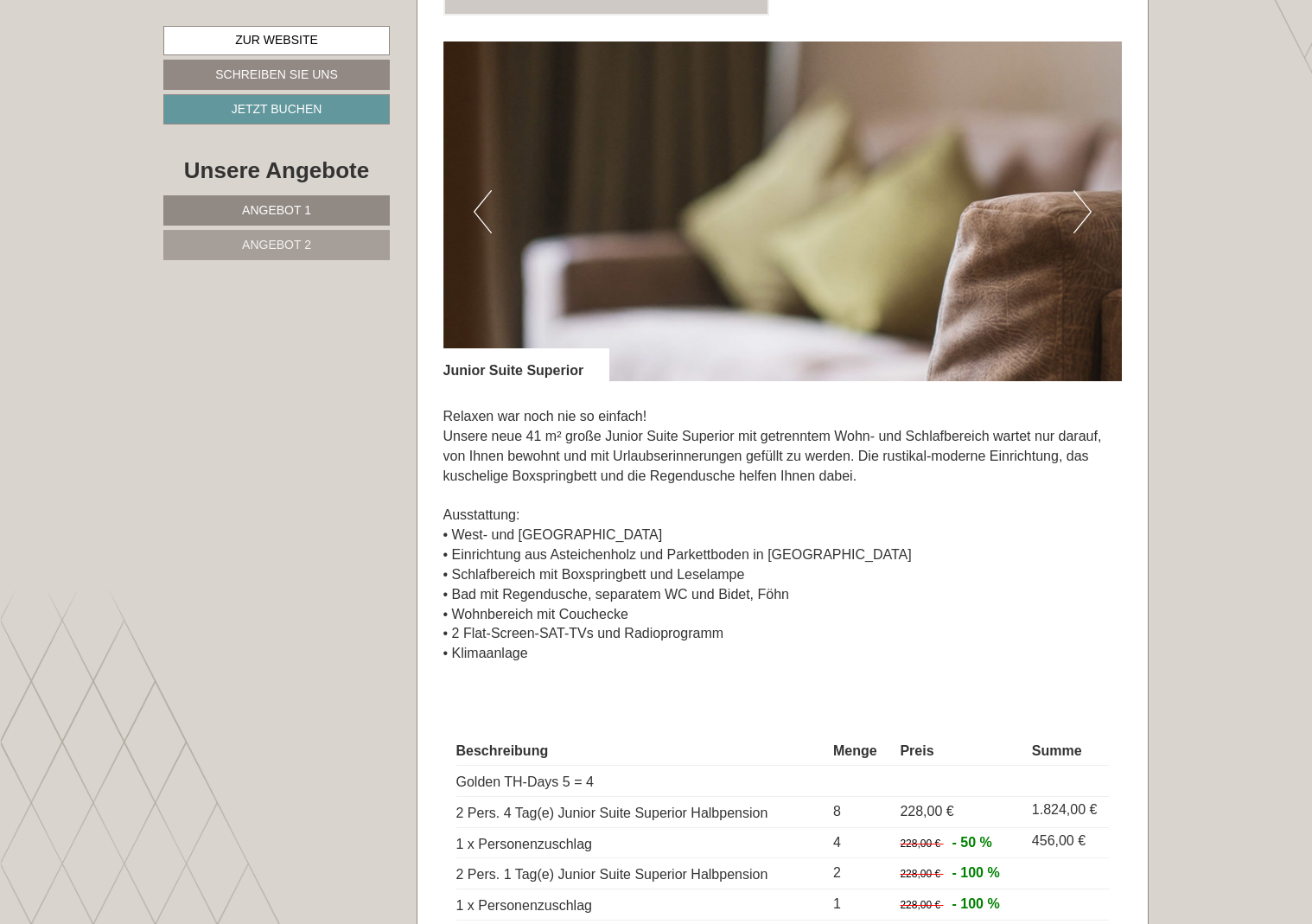
click at [1083, 208] on button "Next" at bounding box center [1082, 211] width 18 height 43
